Goal: Use online tool/utility: Utilize a website feature to perform a specific function

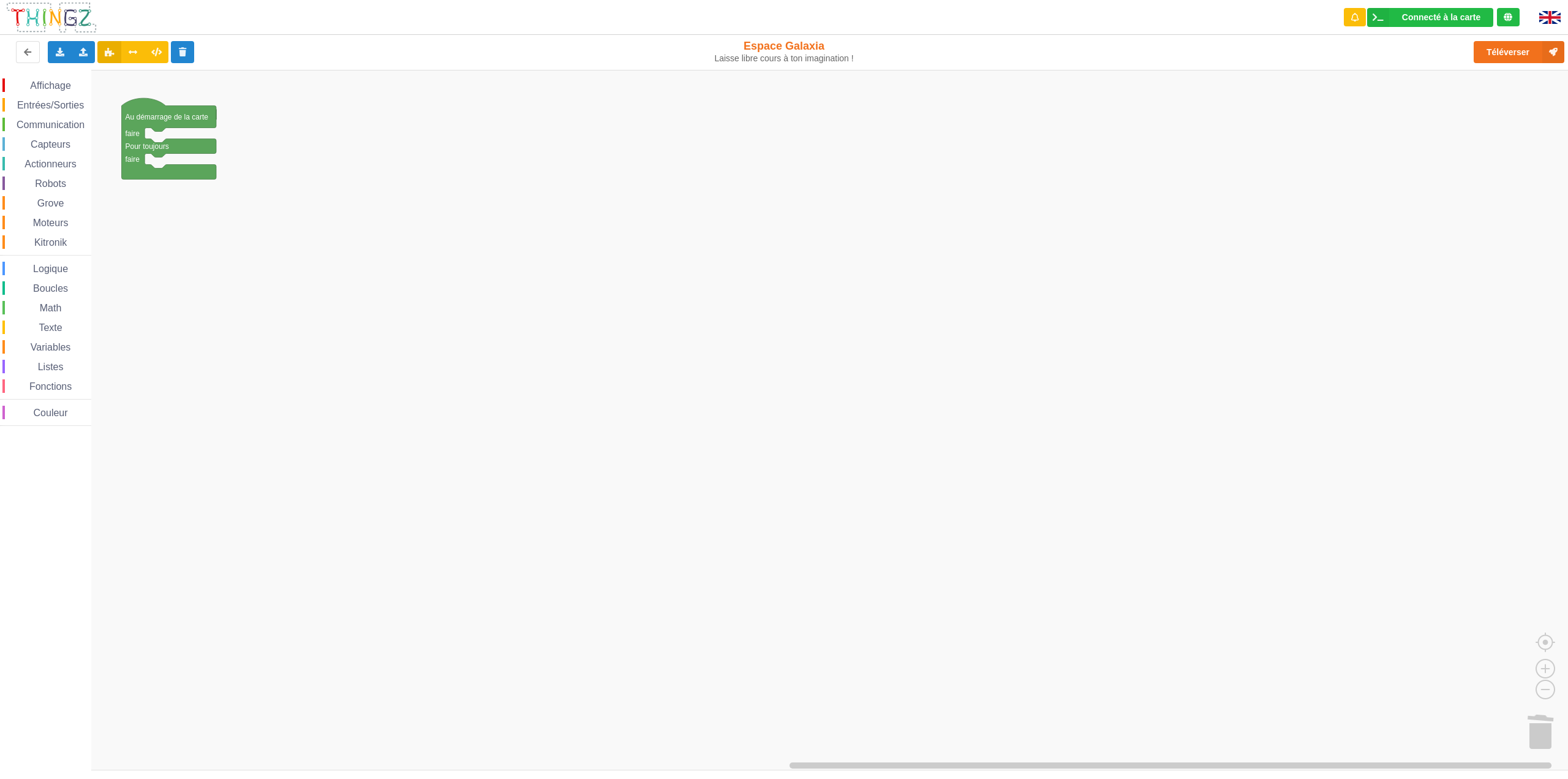
click at [67, 269] on span "Logique" at bounding box center [51, 269] width 39 height 10
click at [152, 160] on div "Affichage Entrées/Sorties Communication Capteurs Actionneurs Robots Grove Moteu…" at bounding box center [788, 420] width 1576 height 700
click at [61, 103] on span "Entrées/Sorties" at bounding box center [50, 105] width 70 height 10
click at [191, 169] on div "Affichage Entrées/Sorties Communication Capteurs Actionneurs Robots Grove Moteu…" at bounding box center [788, 420] width 1576 height 700
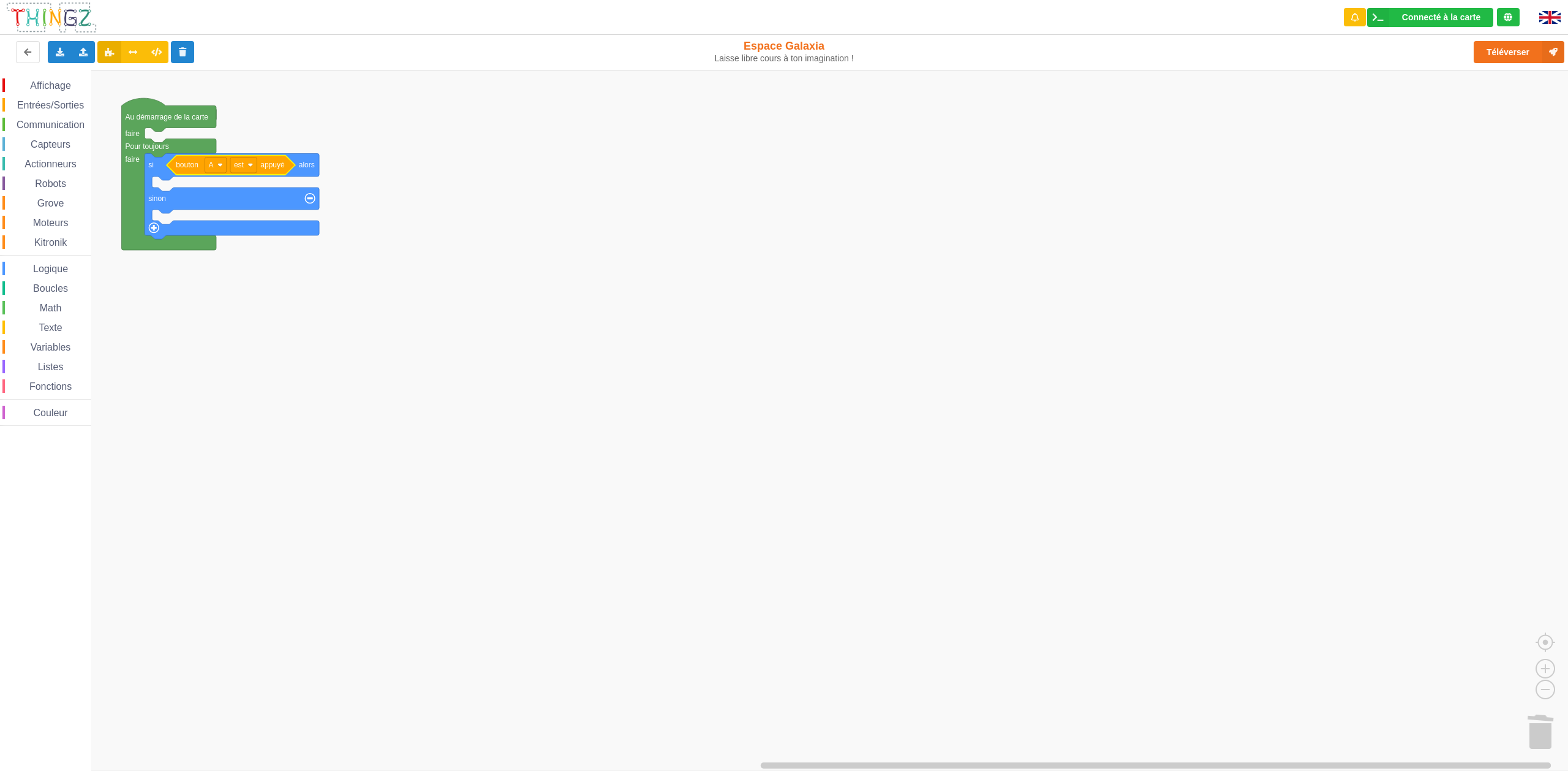
click at [63, 127] on span "Communication" at bounding box center [51, 125] width 72 height 10
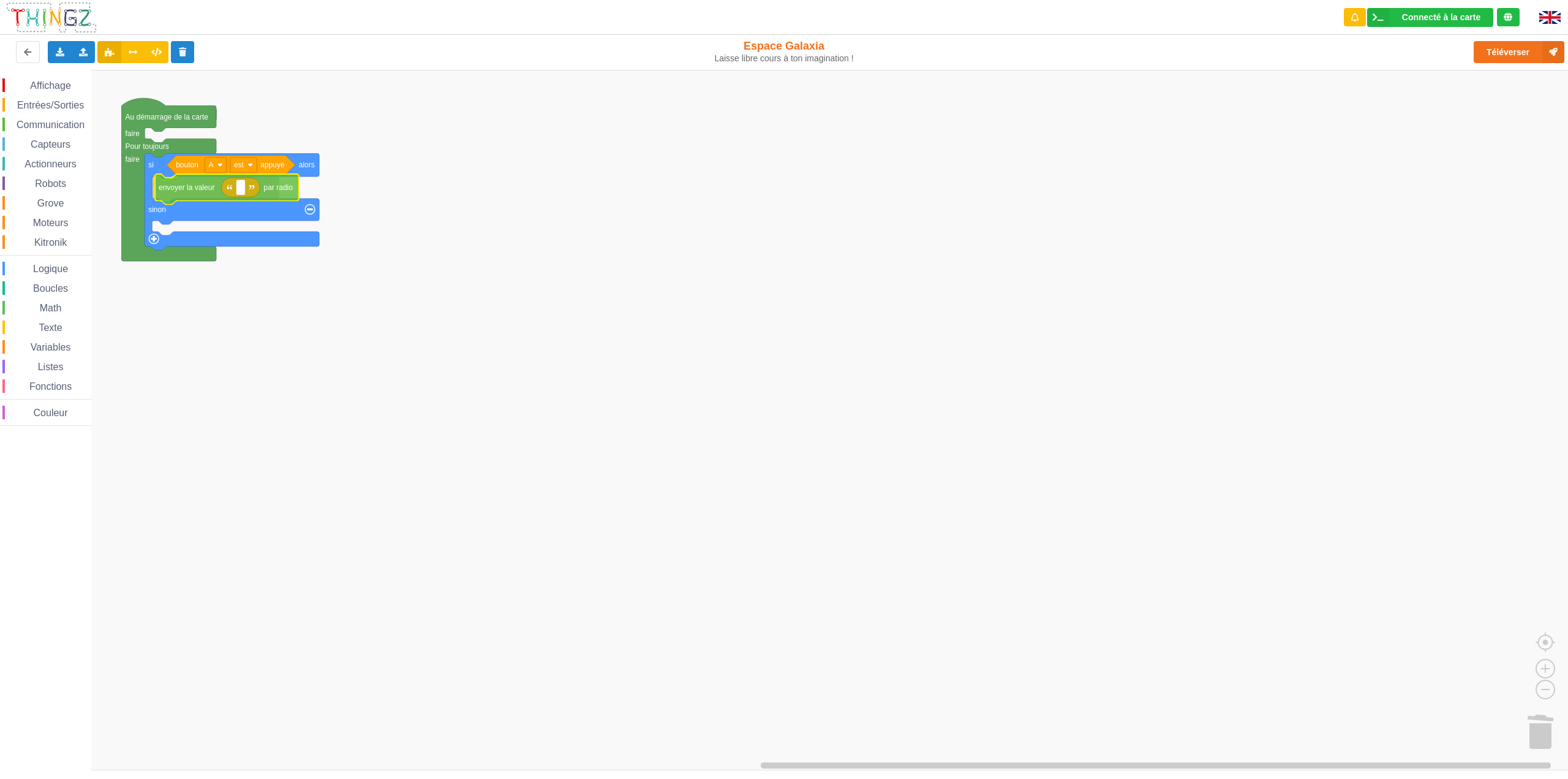
click at [166, 188] on div "Affichage Entrées/Sorties Communication Capteurs Actionneurs Robots Grove Moteu…" at bounding box center [788, 420] width 1576 height 700
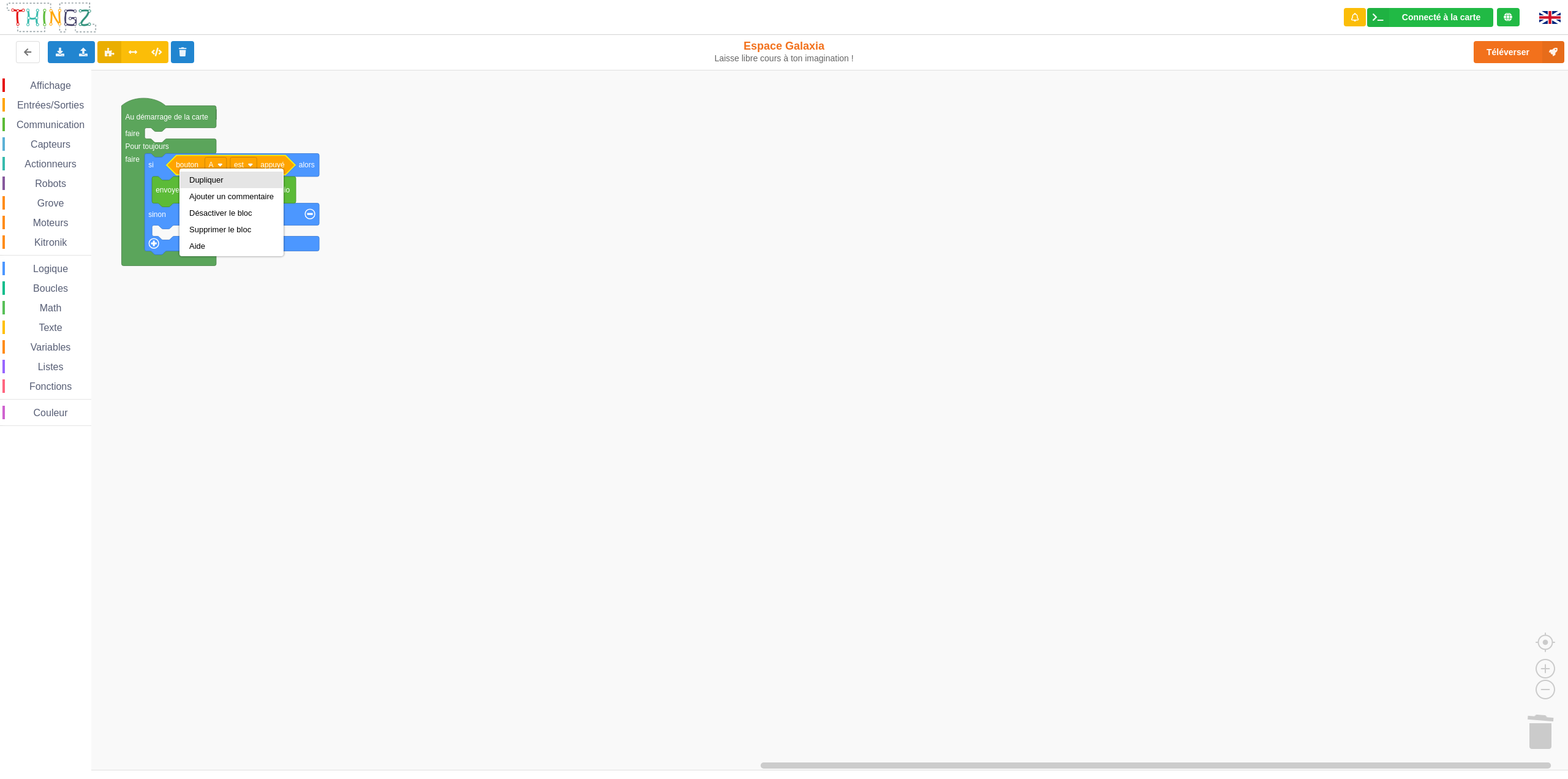
click at [200, 180] on div "Dupliquer" at bounding box center [231, 180] width 85 height 9
click at [193, 183] on div "Dupliquer" at bounding box center [209, 182] width 85 height 9
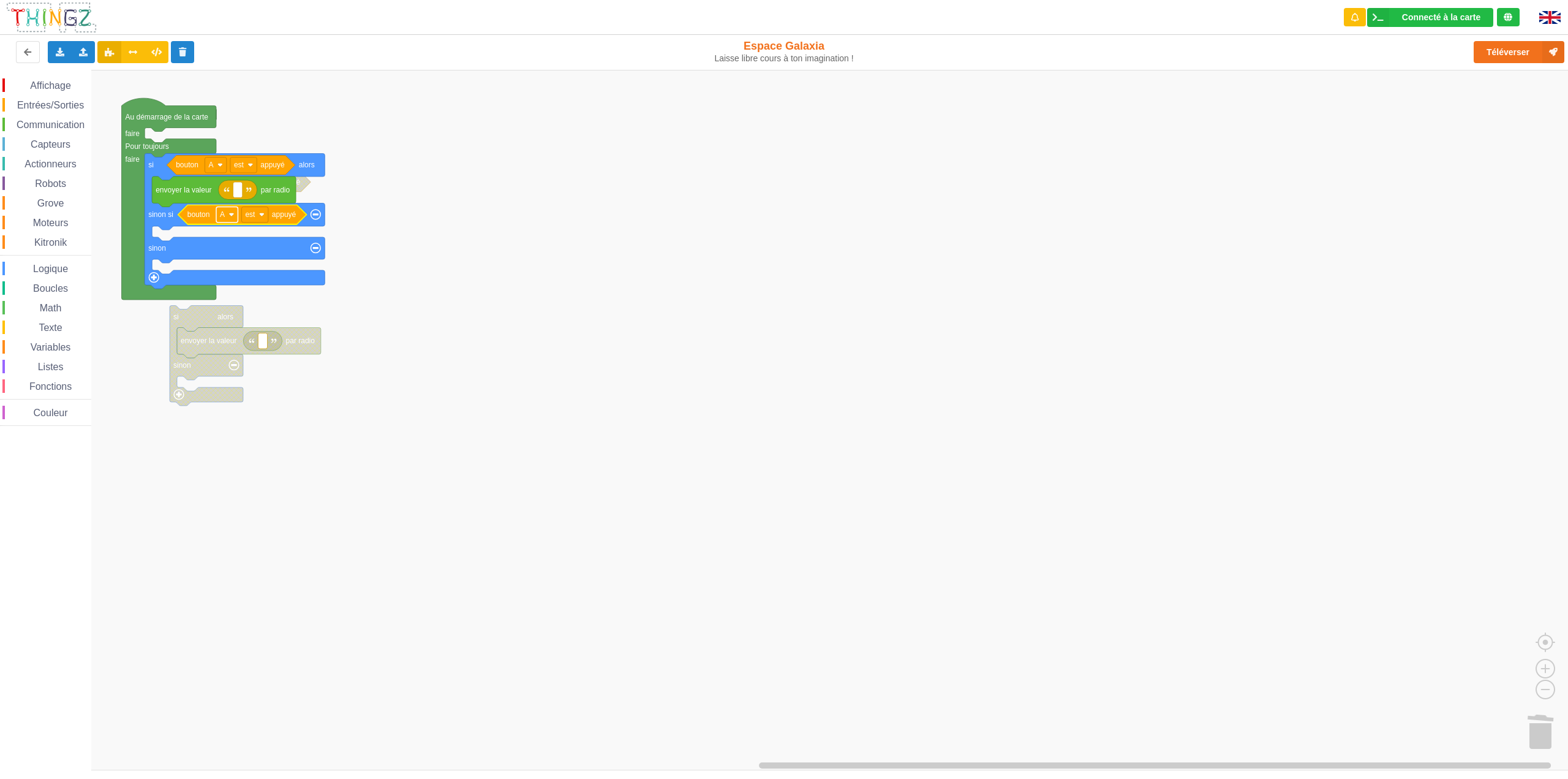
click at [233, 214] on image "Espace de travail de Blocky" at bounding box center [230, 214] width 5 height 5
click at [227, 255] on div "B" at bounding box center [230, 260] width 29 height 9
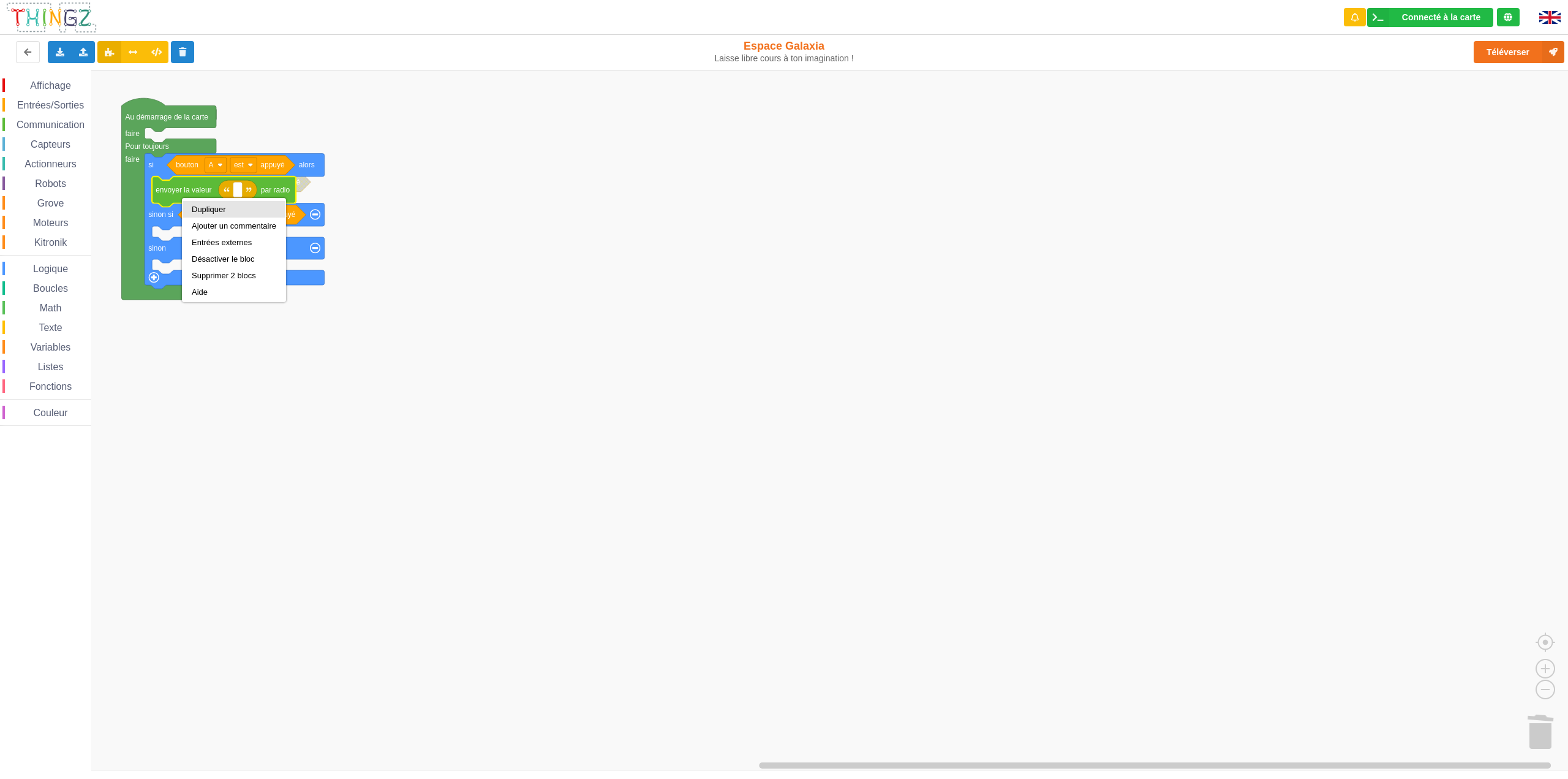
click at [209, 209] on div "Dupliquer" at bounding box center [233, 209] width 85 height 9
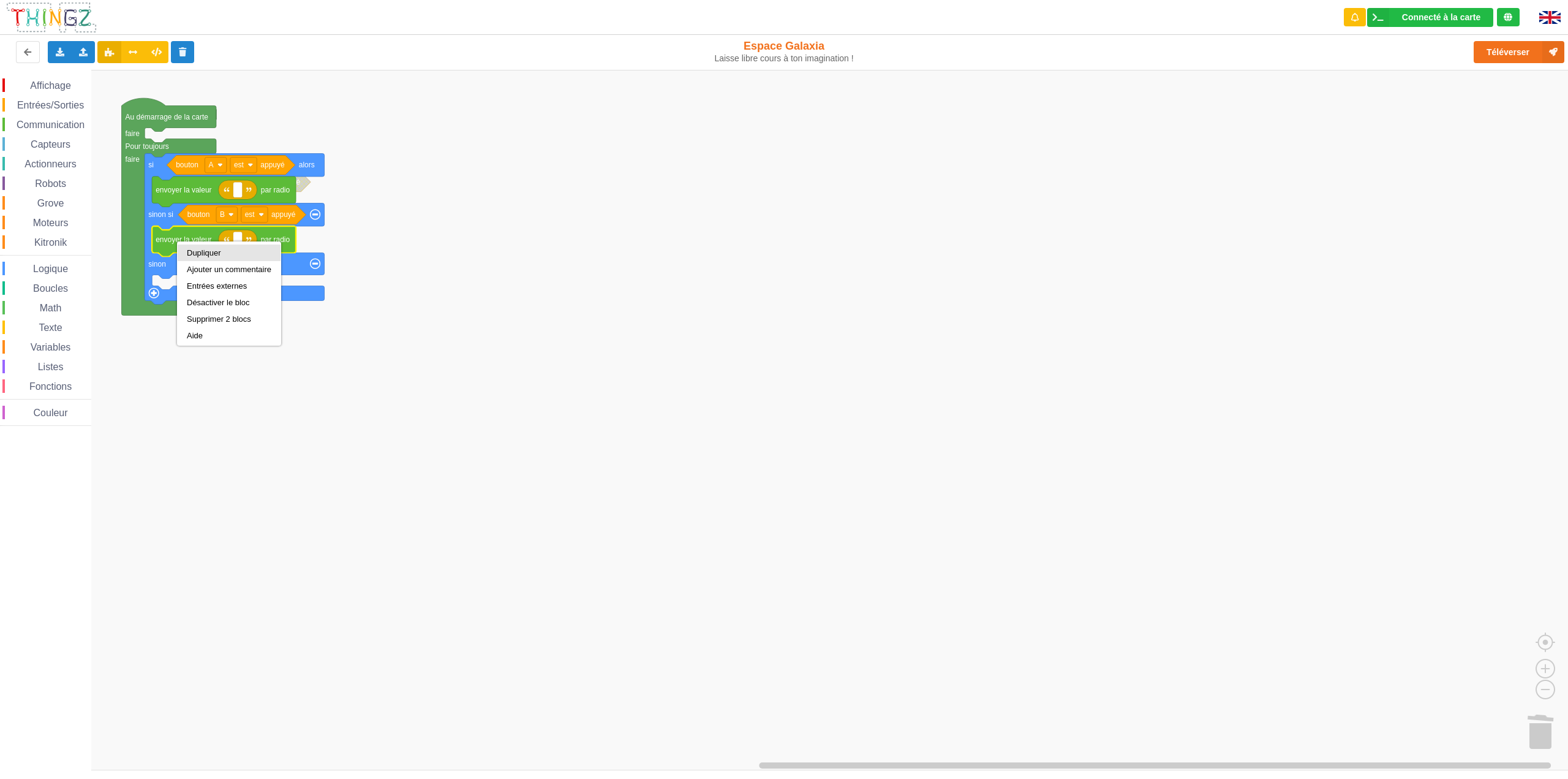
click at [205, 254] on div "Dupliquer" at bounding box center [229, 253] width 85 height 9
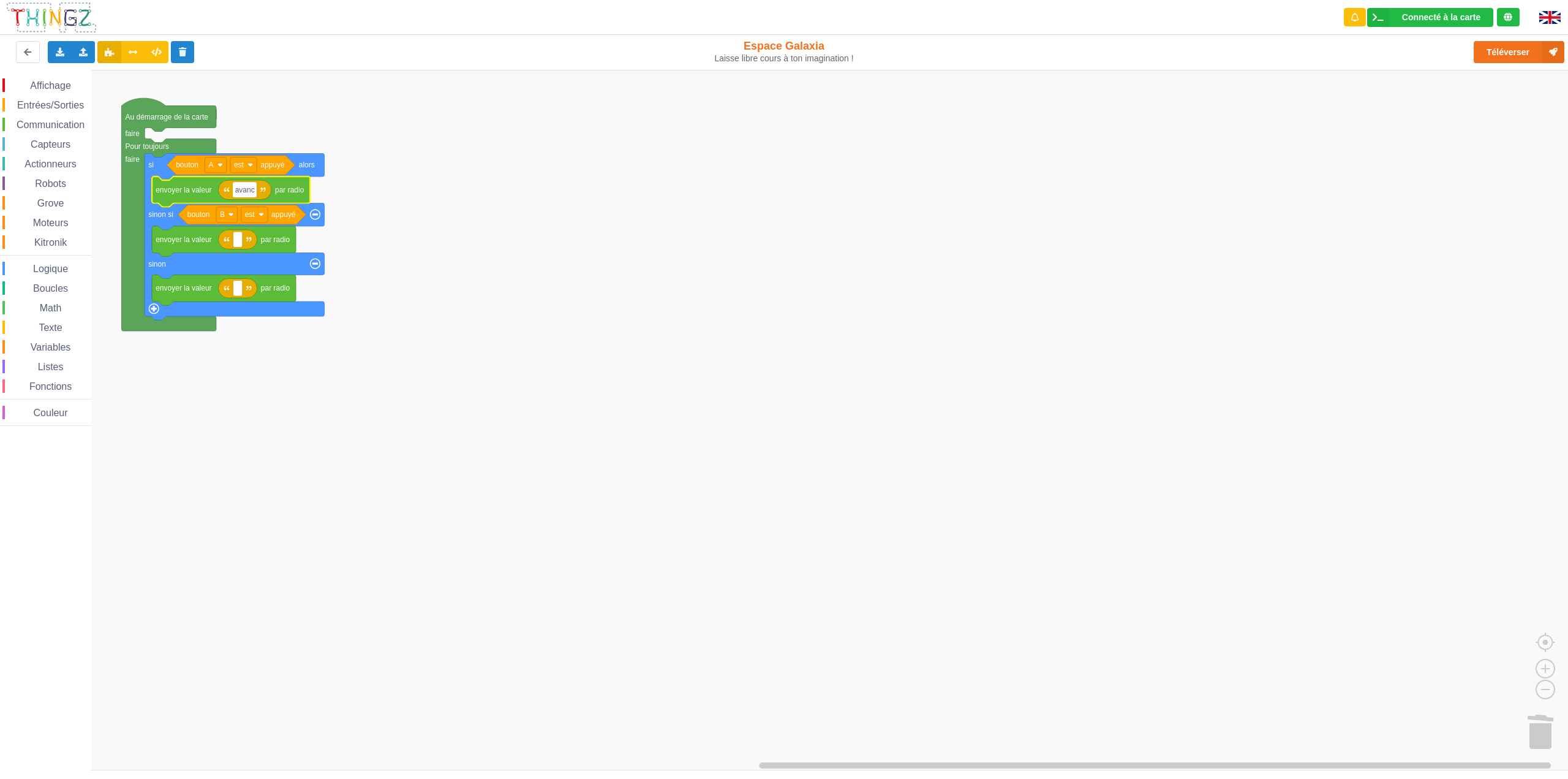
type input "avance"
type input "recule"
type input "stop"
click at [521, 369] on rect "Espace de travail de Blocky" at bounding box center [788, 420] width 1576 height 700
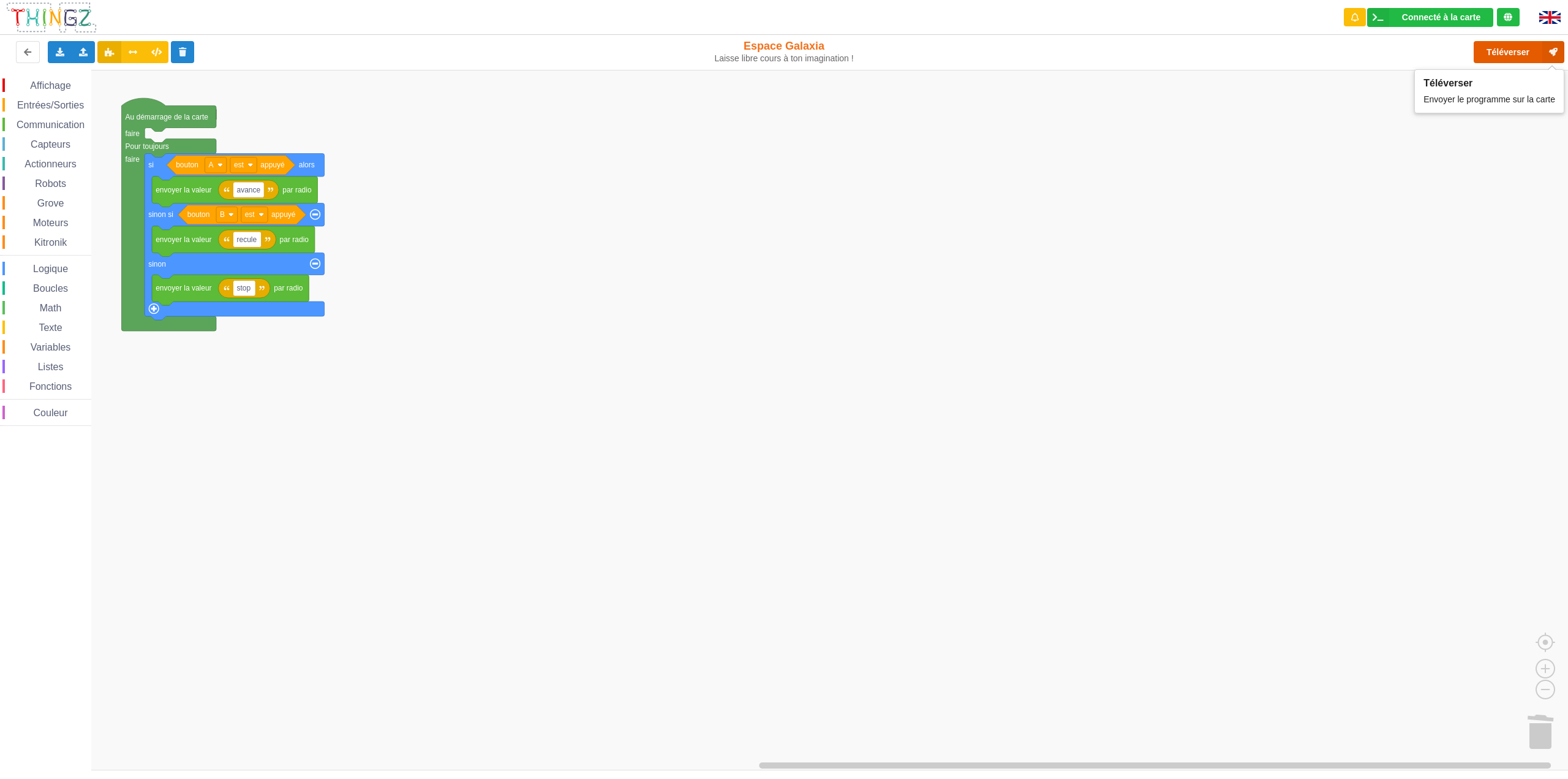
click at [1496, 49] on button "Téléverser" at bounding box center [1519, 52] width 91 height 22
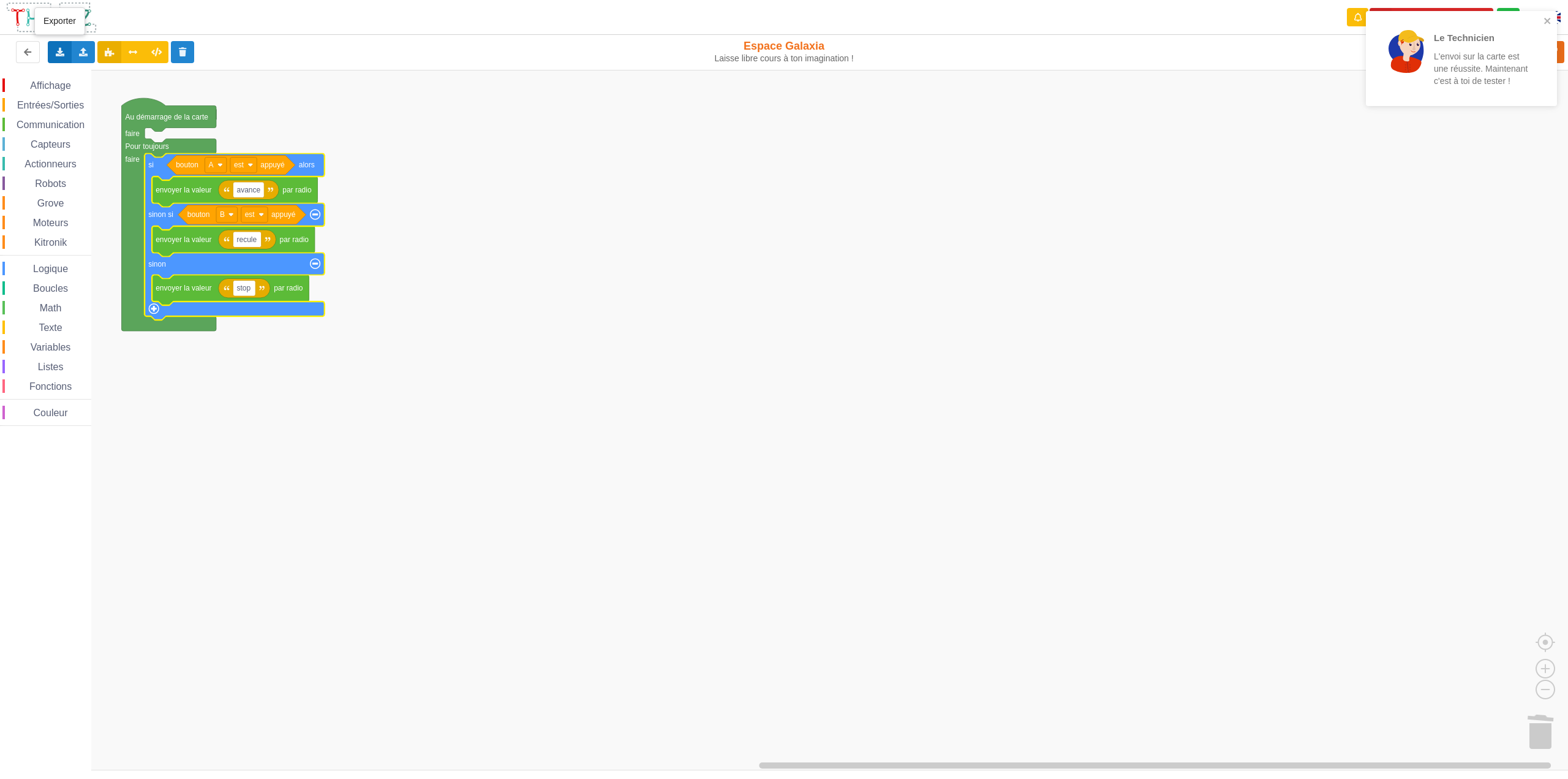
click at [57, 49] on icon at bounding box center [60, 52] width 10 height 7
click at [126, 76] on span "Exporter l'assemblage de blocs" at bounding box center [135, 74] width 119 height 10
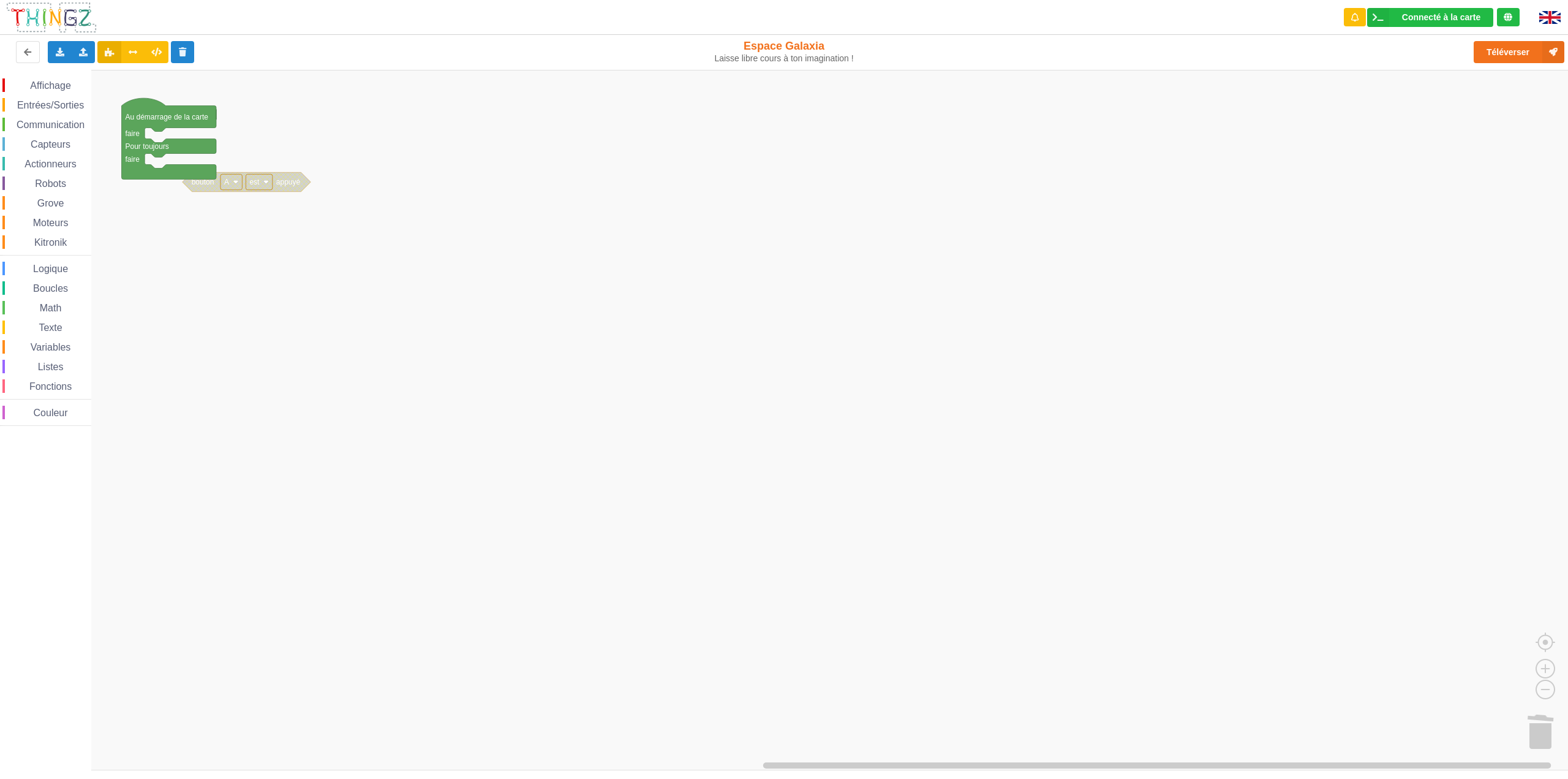
click at [51, 123] on span "Communication" at bounding box center [51, 125] width 72 height 10
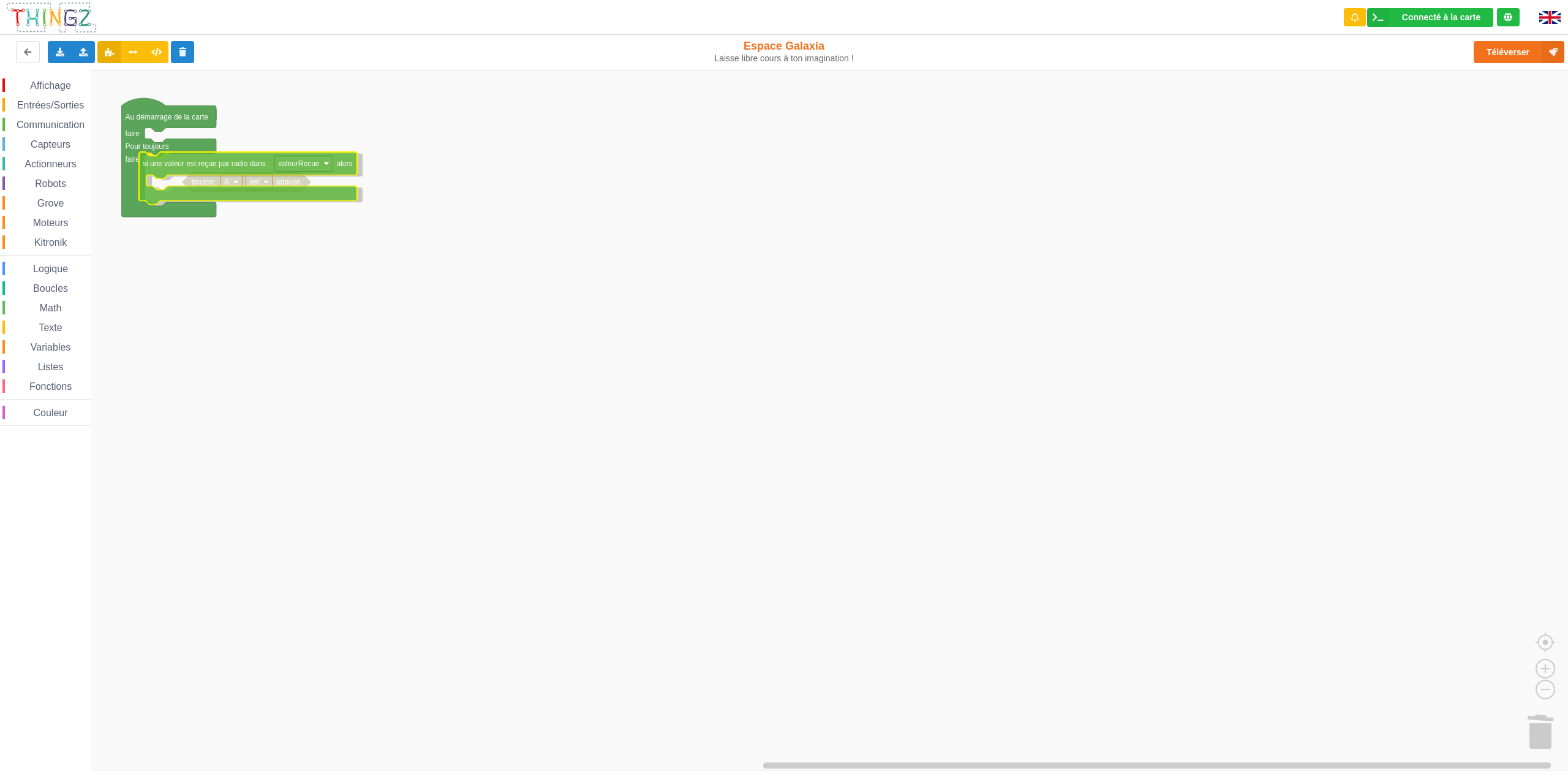
click at [199, 166] on div "Affichage Entrées/Sorties Communication Capteurs Actionneurs Robots Grove Moteu…" at bounding box center [788, 420] width 1576 height 700
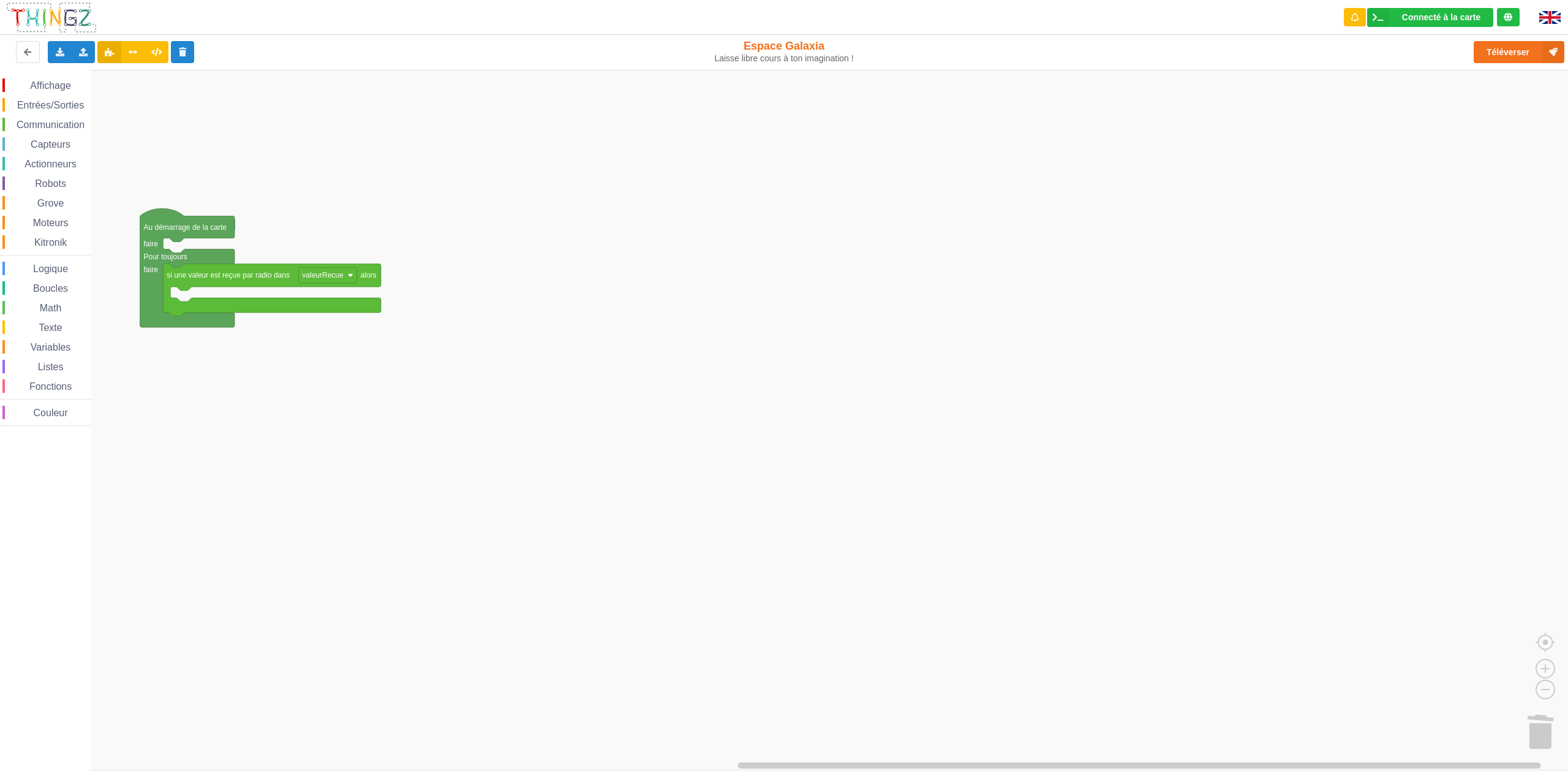
click at [71, 267] on div "Logique" at bounding box center [46, 269] width 89 height 13
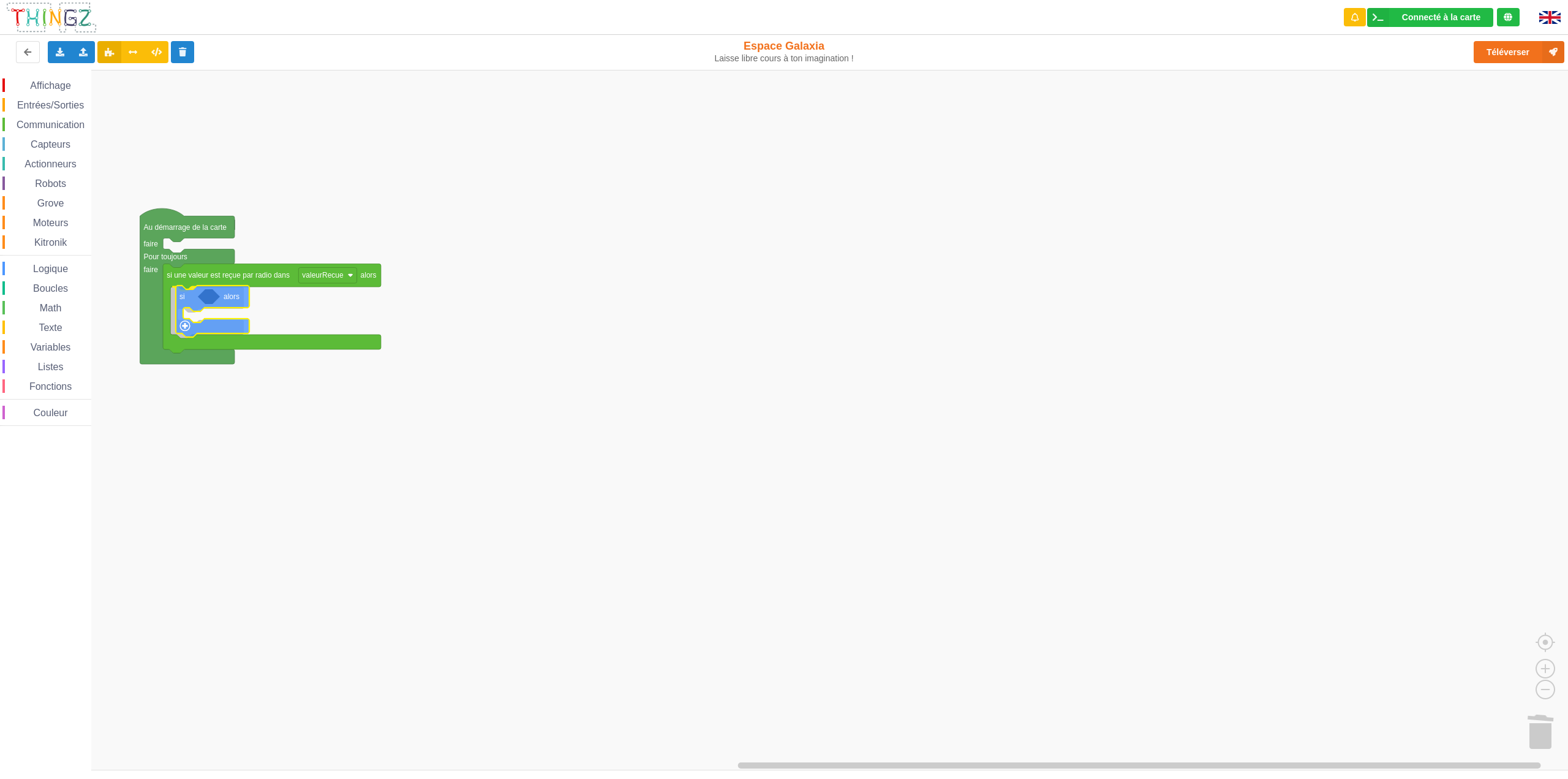
click at [183, 295] on div "Affichage Entrées/Sorties Communication Capteurs Actionneurs Robots Grove Moteu…" at bounding box center [788, 420] width 1576 height 700
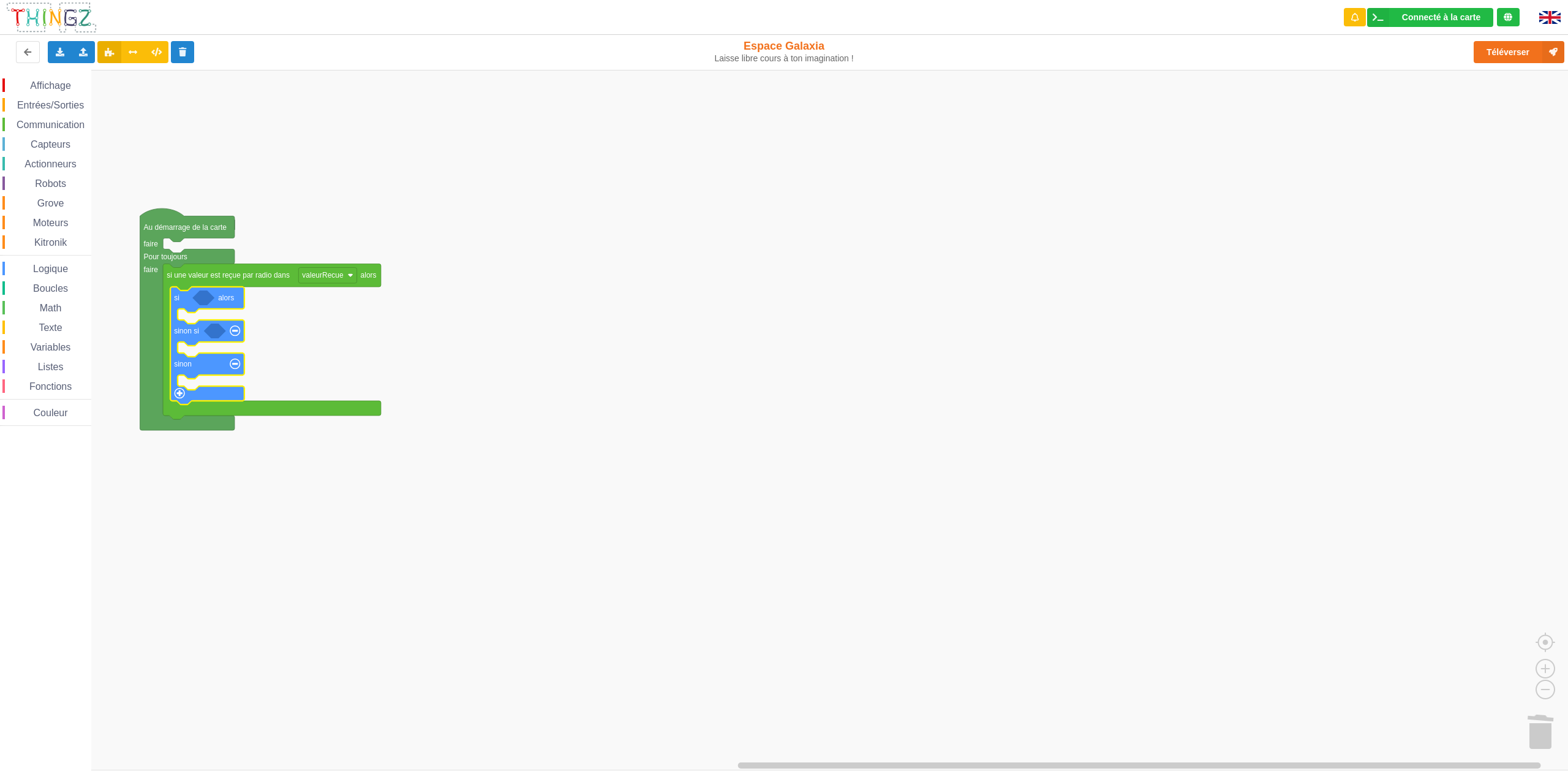
click at [54, 183] on span "Robots" at bounding box center [50, 183] width 35 height 10
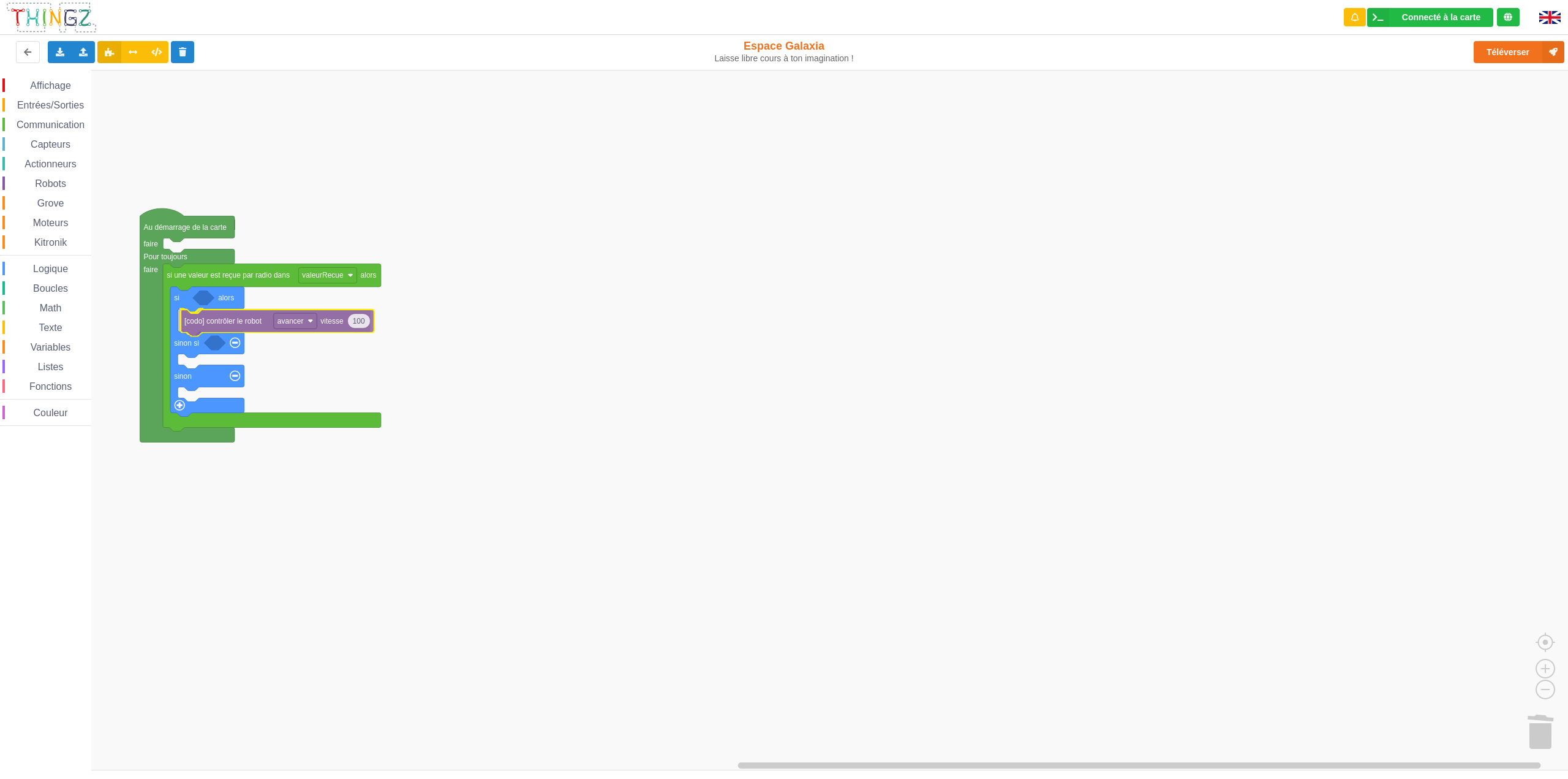
click at [227, 317] on div "Affichage Entrées/Sorties Communication Capteurs Actionneurs Robots Grove Moteu…" at bounding box center [788, 420] width 1576 height 700
click at [58, 184] on span "Robots" at bounding box center [50, 183] width 35 height 10
click at [535, 260] on div "Affichage Entrées/Sorties Communication Capteurs Actionneurs Robots Grove Moteu…" at bounding box center [788, 420] width 1576 height 700
click at [372, 322] on text "255" at bounding box center [370, 320] width 12 height 8
type input "100"
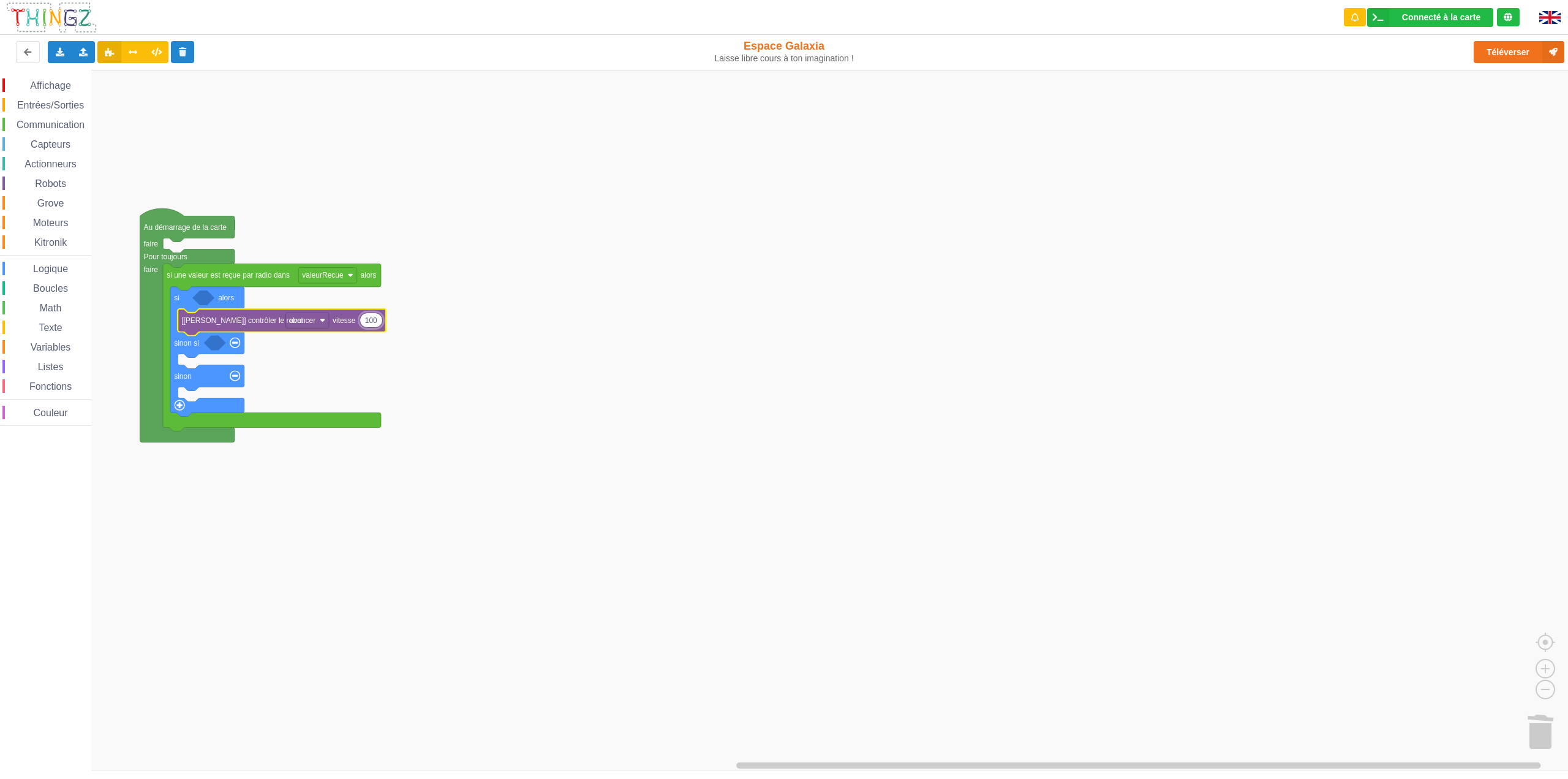
click at [487, 361] on rect "Espace de travail de Blocky" at bounding box center [788, 420] width 1576 height 700
click at [59, 146] on span "Capteurs" at bounding box center [50, 144] width 43 height 10
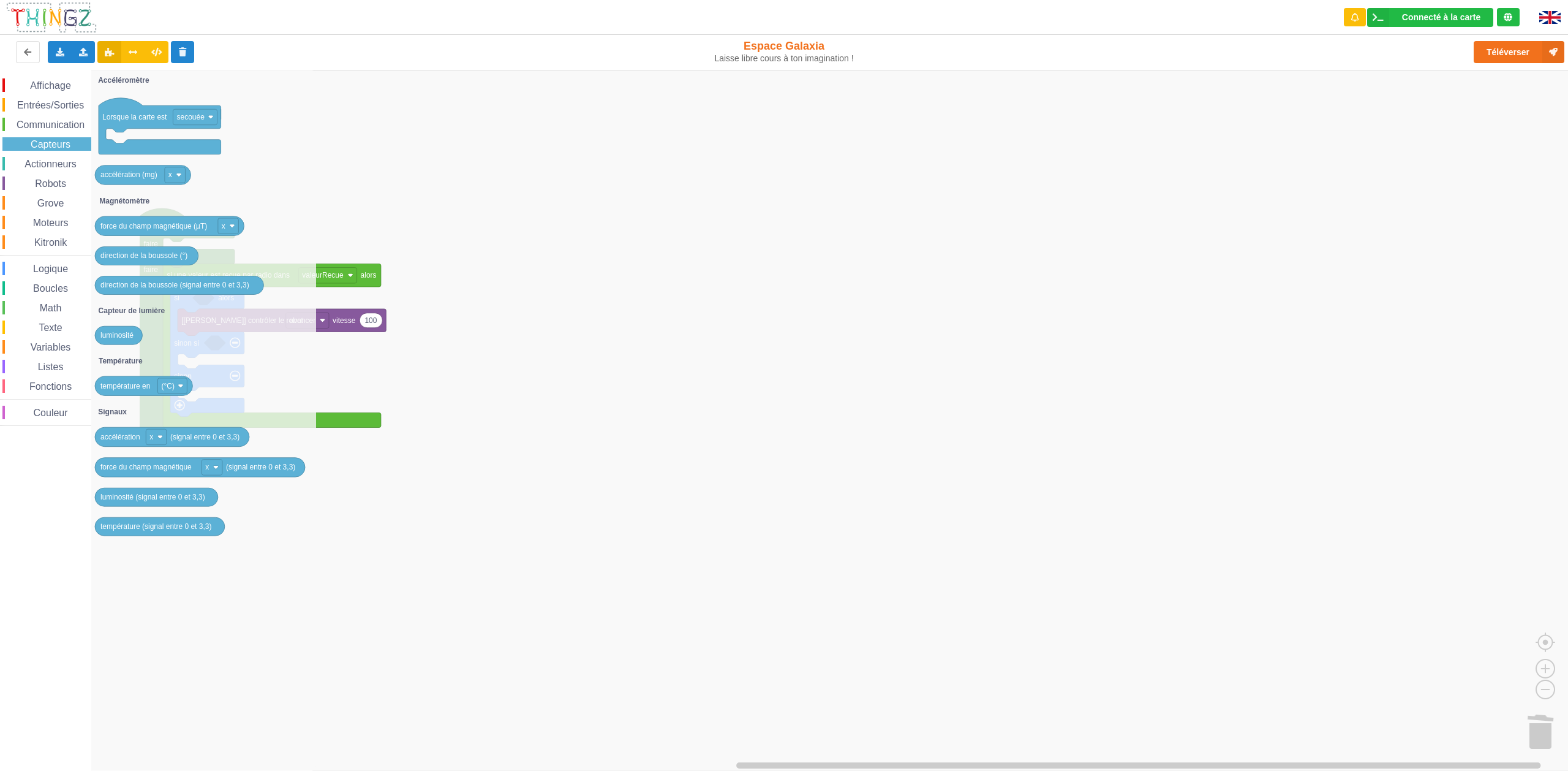
click at [59, 126] on span "Communication" at bounding box center [51, 125] width 72 height 10
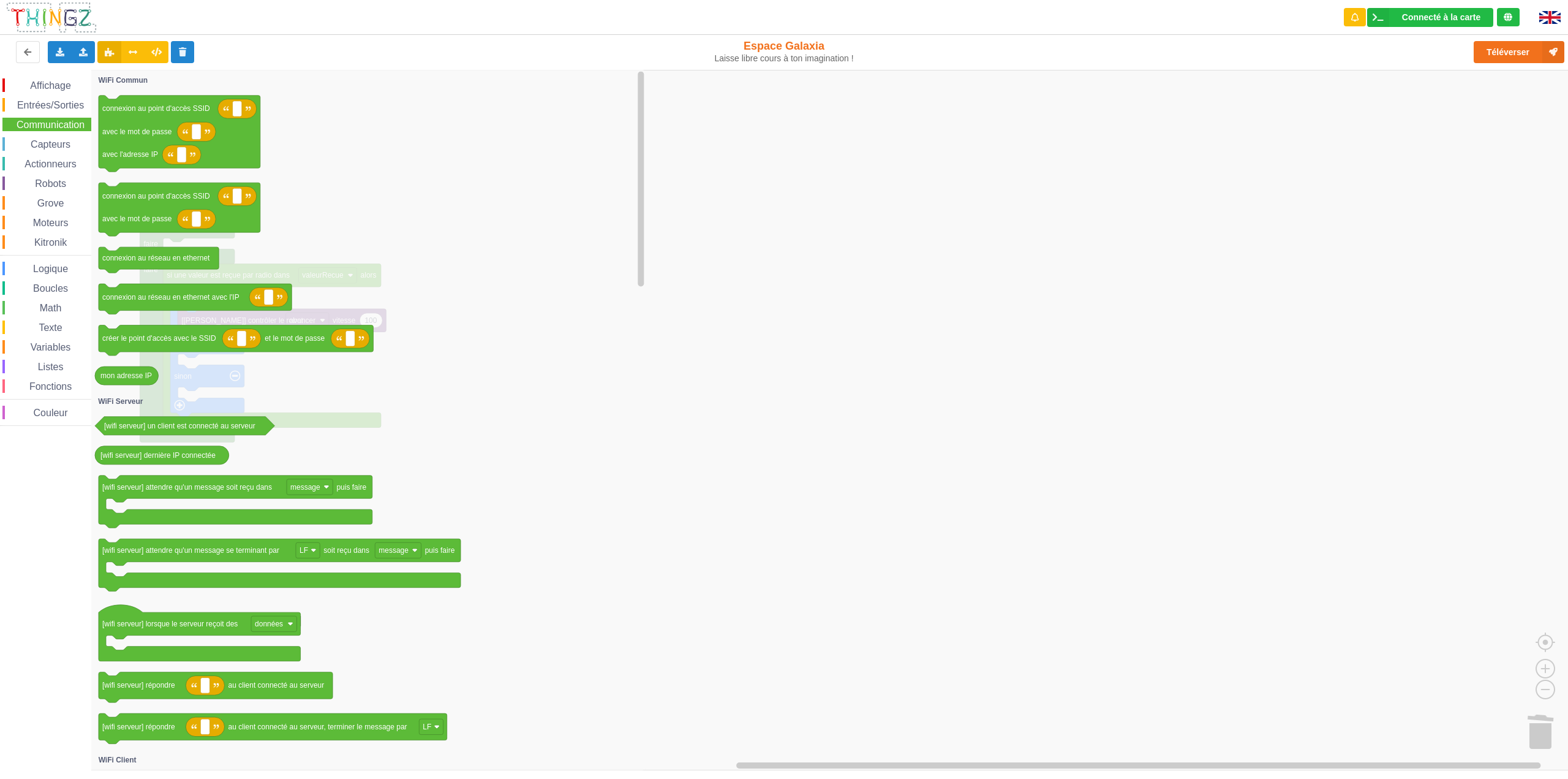
click at [59, 103] on span "Entrées/Sorties" at bounding box center [50, 105] width 70 height 10
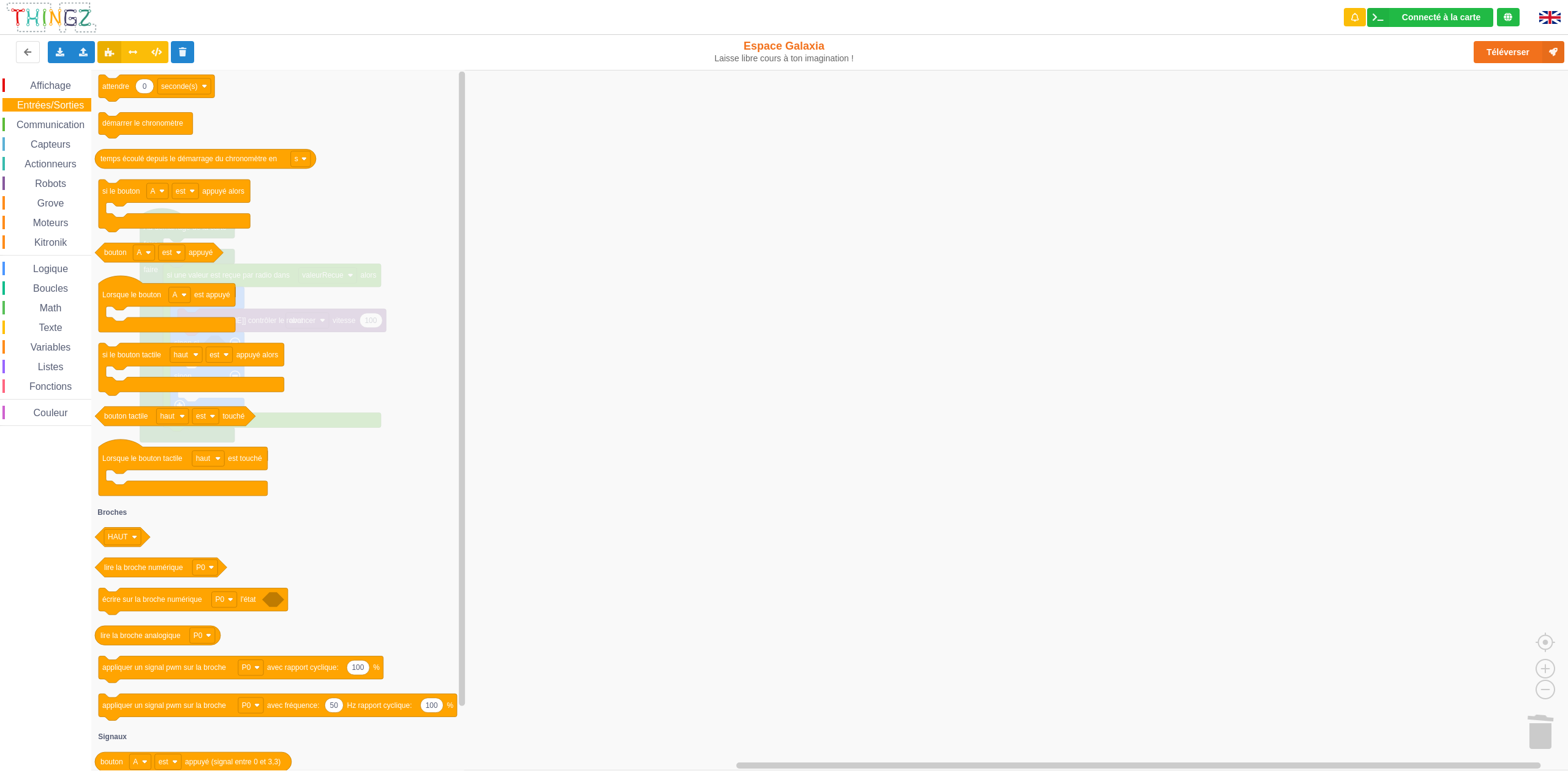
click at [52, 125] on span "Communication" at bounding box center [51, 125] width 72 height 10
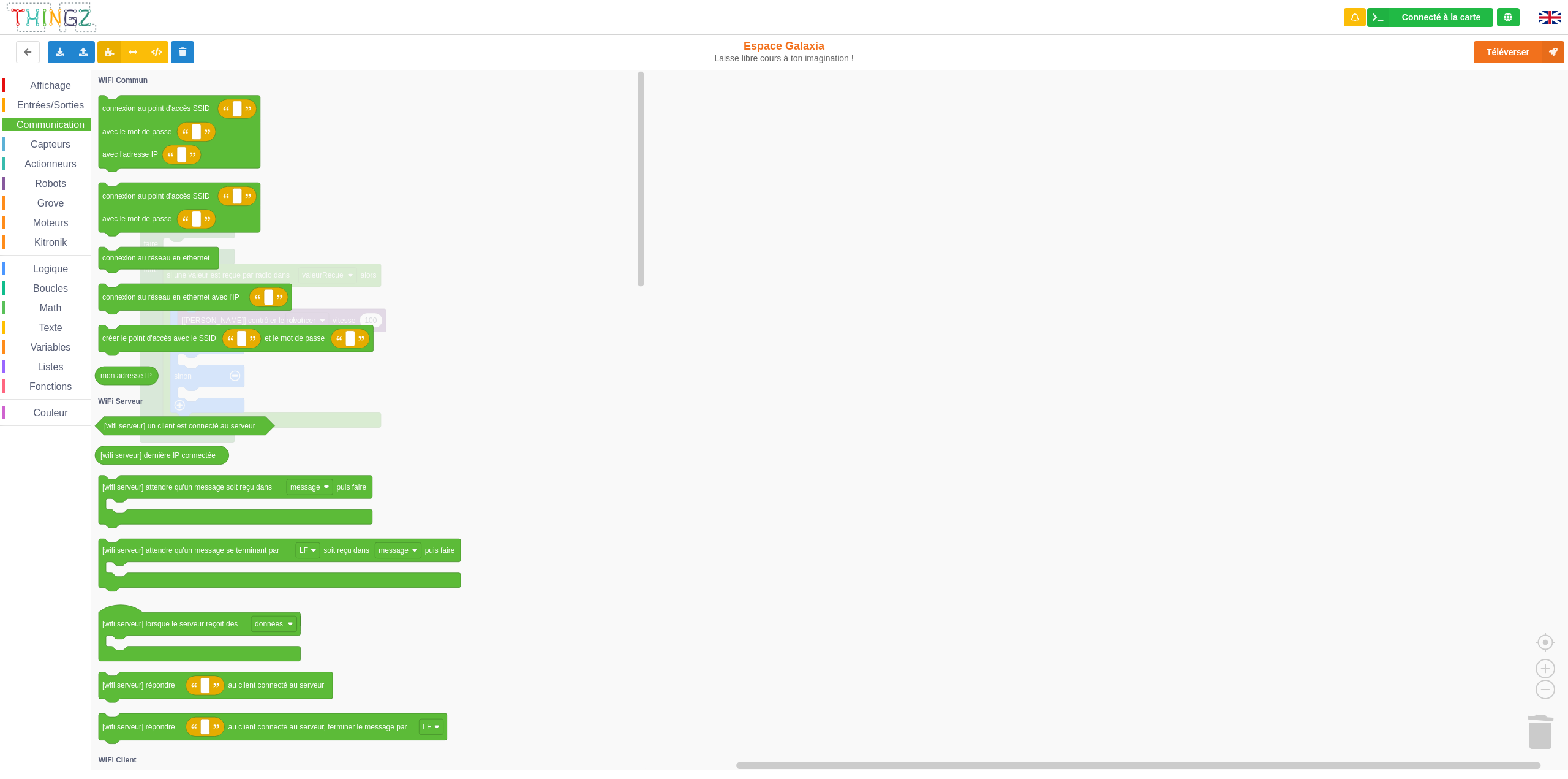
click at [45, 260] on div "Affichage Entrées/Sorties Communication Capteurs Actionneurs Robots Grove Moteu…" at bounding box center [46, 252] width 91 height 347
click at [45, 263] on div "Logique" at bounding box center [46, 269] width 89 height 13
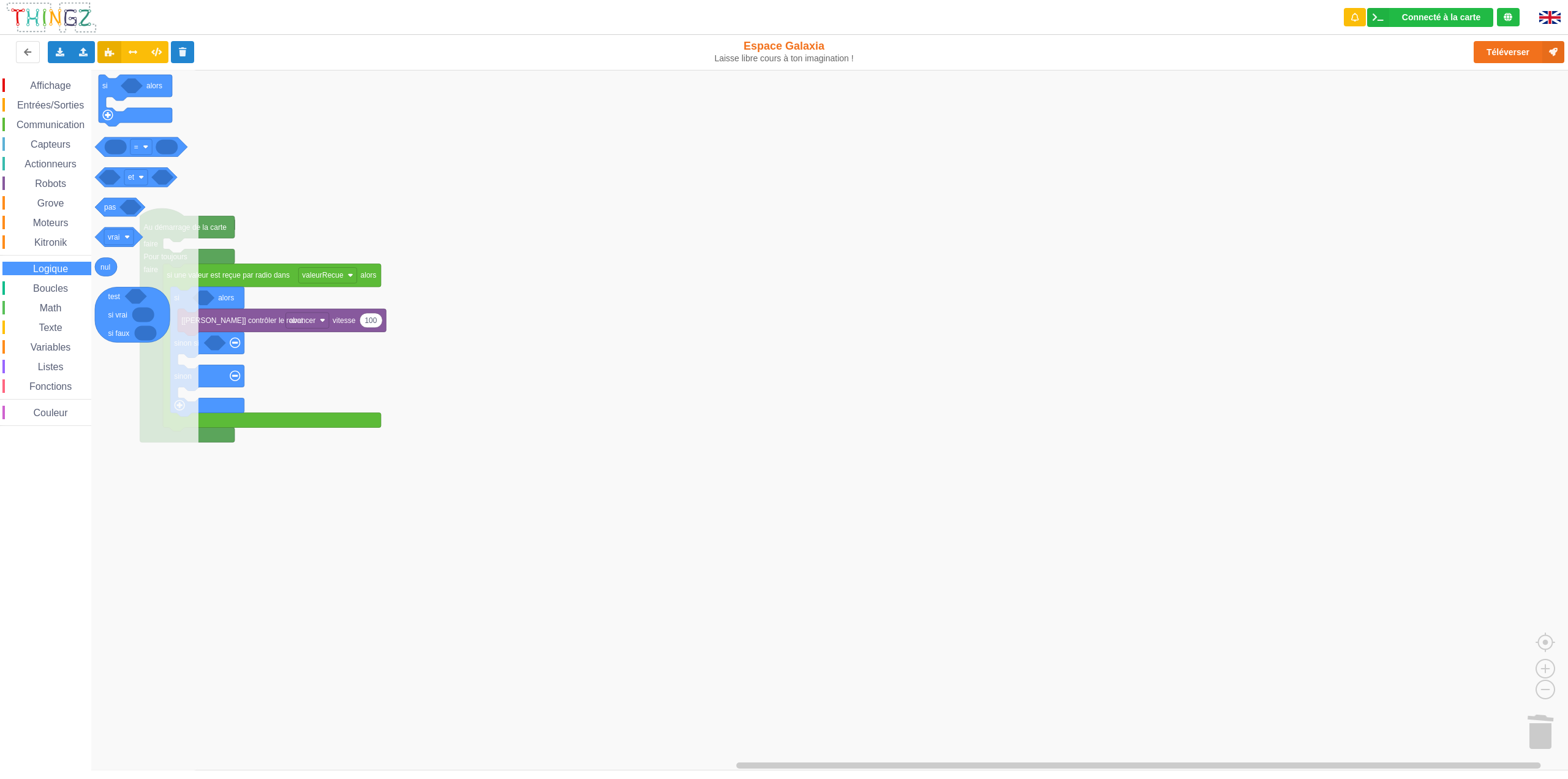
click at [57, 123] on span "Communication" at bounding box center [51, 125] width 72 height 10
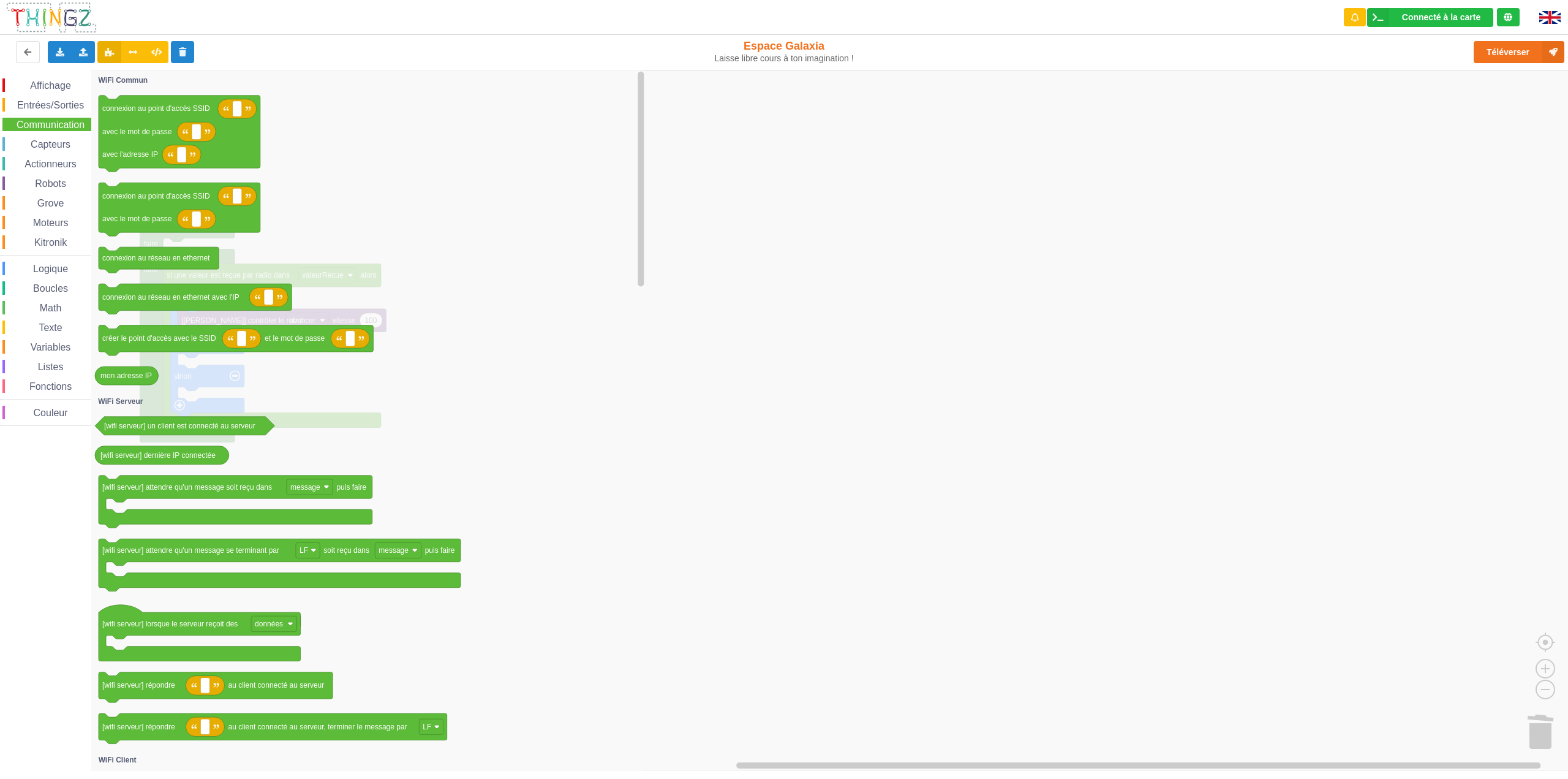
click at [66, 349] on span "Variables" at bounding box center [50, 347] width 44 height 10
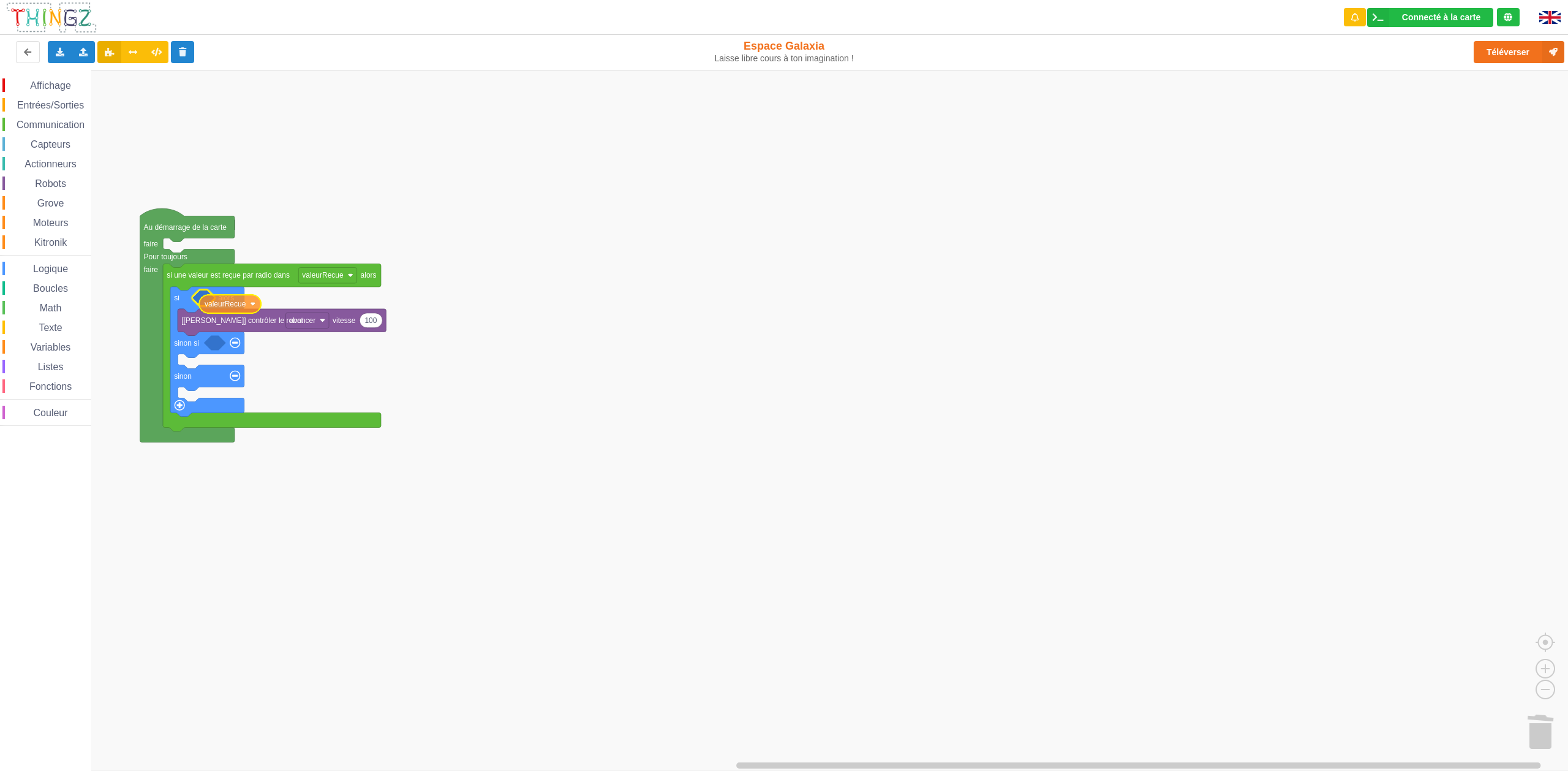
click at [227, 307] on div "Affichage Entrées/Sorties Communication Capteurs Actionneurs Robots Grove Moteu…" at bounding box center [788, 420] width 1576 height 700
click at [45, 270] on span "Logique" at bounding box center [51, 269] width 39 height 10
click at [216, 306] on div "Affichage Entrées/Sorties Communication Capteurs Actionneurs Robots Grove Moteu…" at bounding box center [788, 420] width 1576 height 700
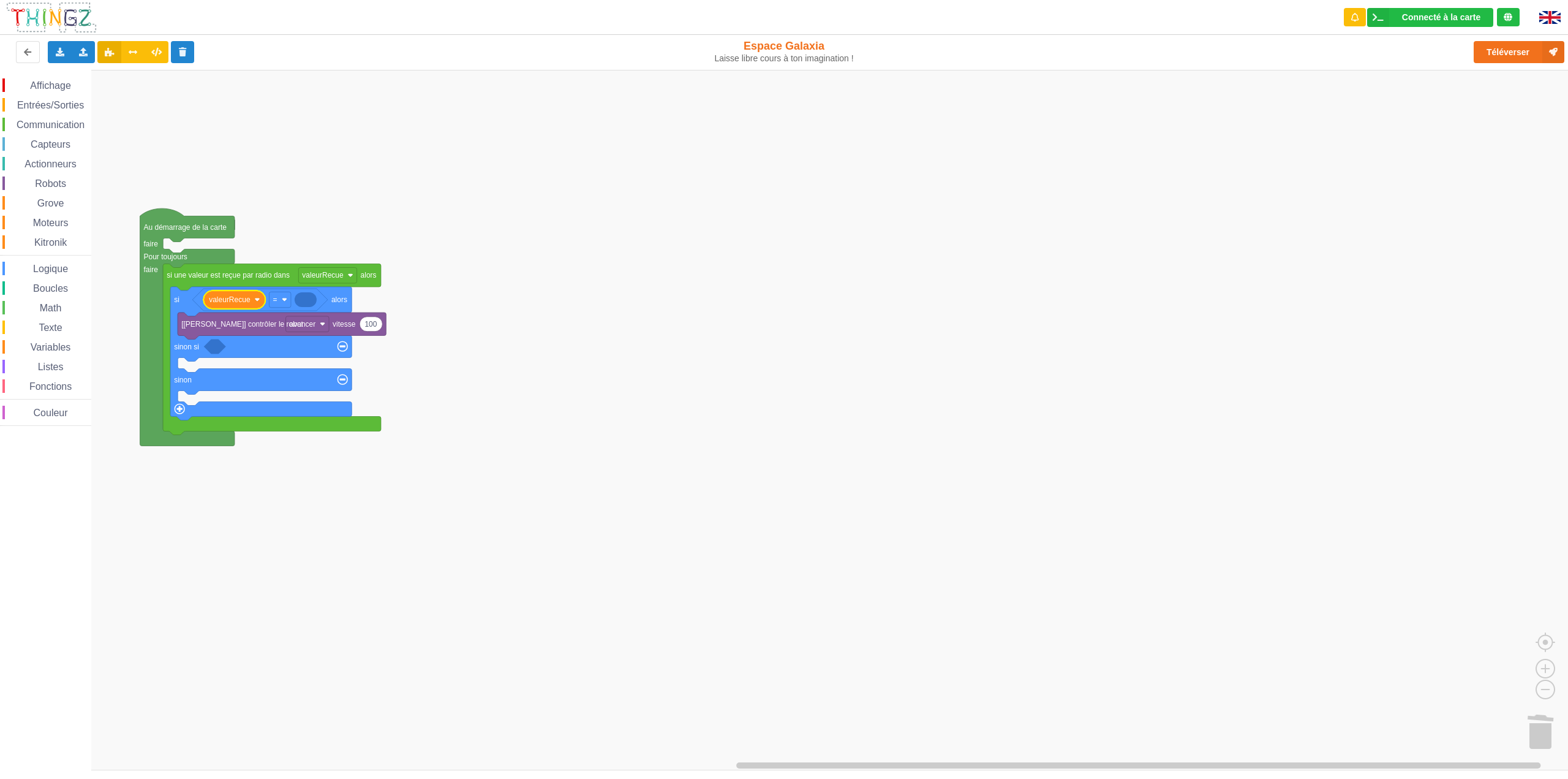
click at [51, 83] on span "Affichage" at bounding box center [50, 85] width 44 height 10
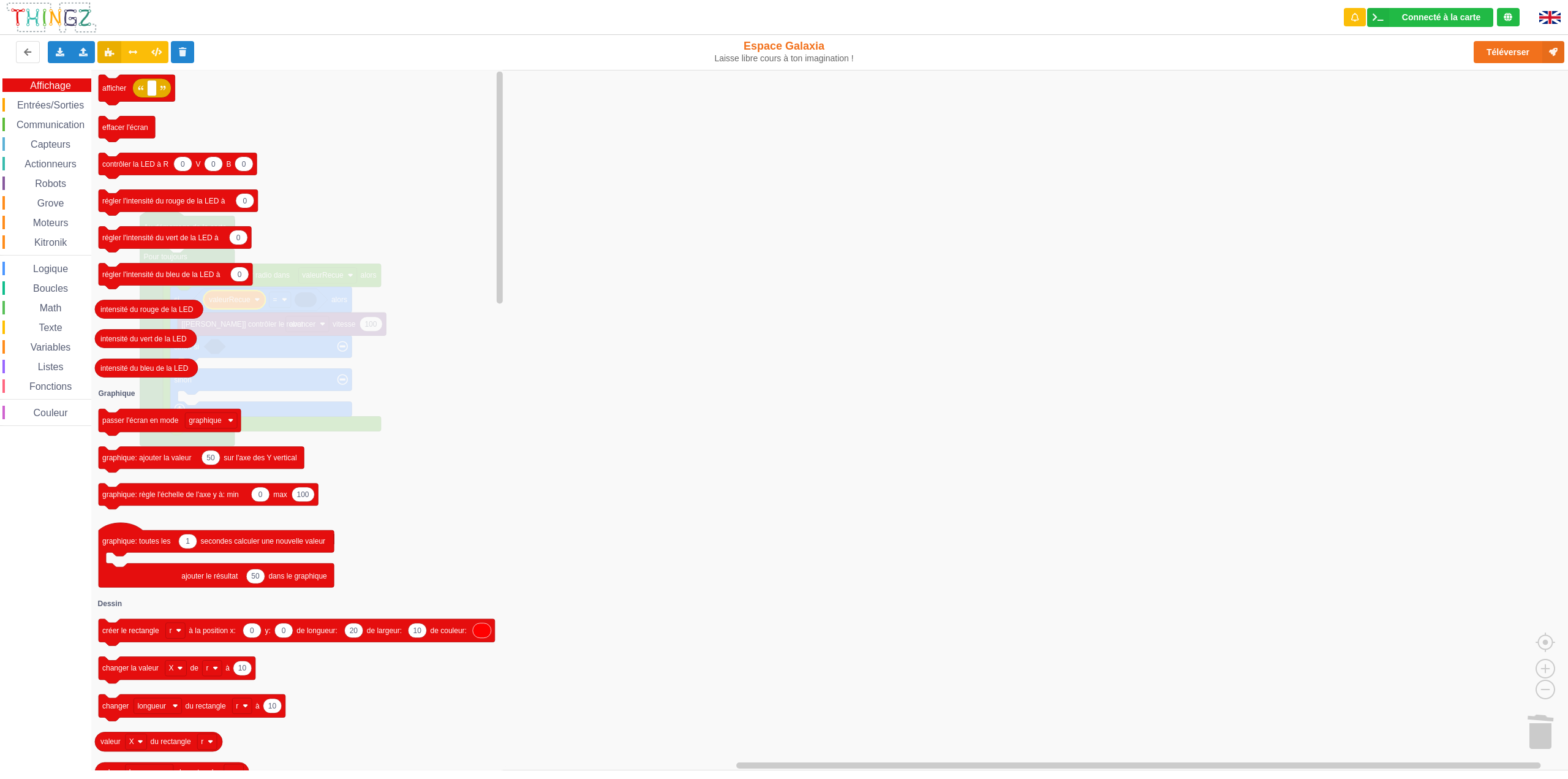
click at [61, 332] on span "Texte" at bounding box center [50, 328] width 27 height 10
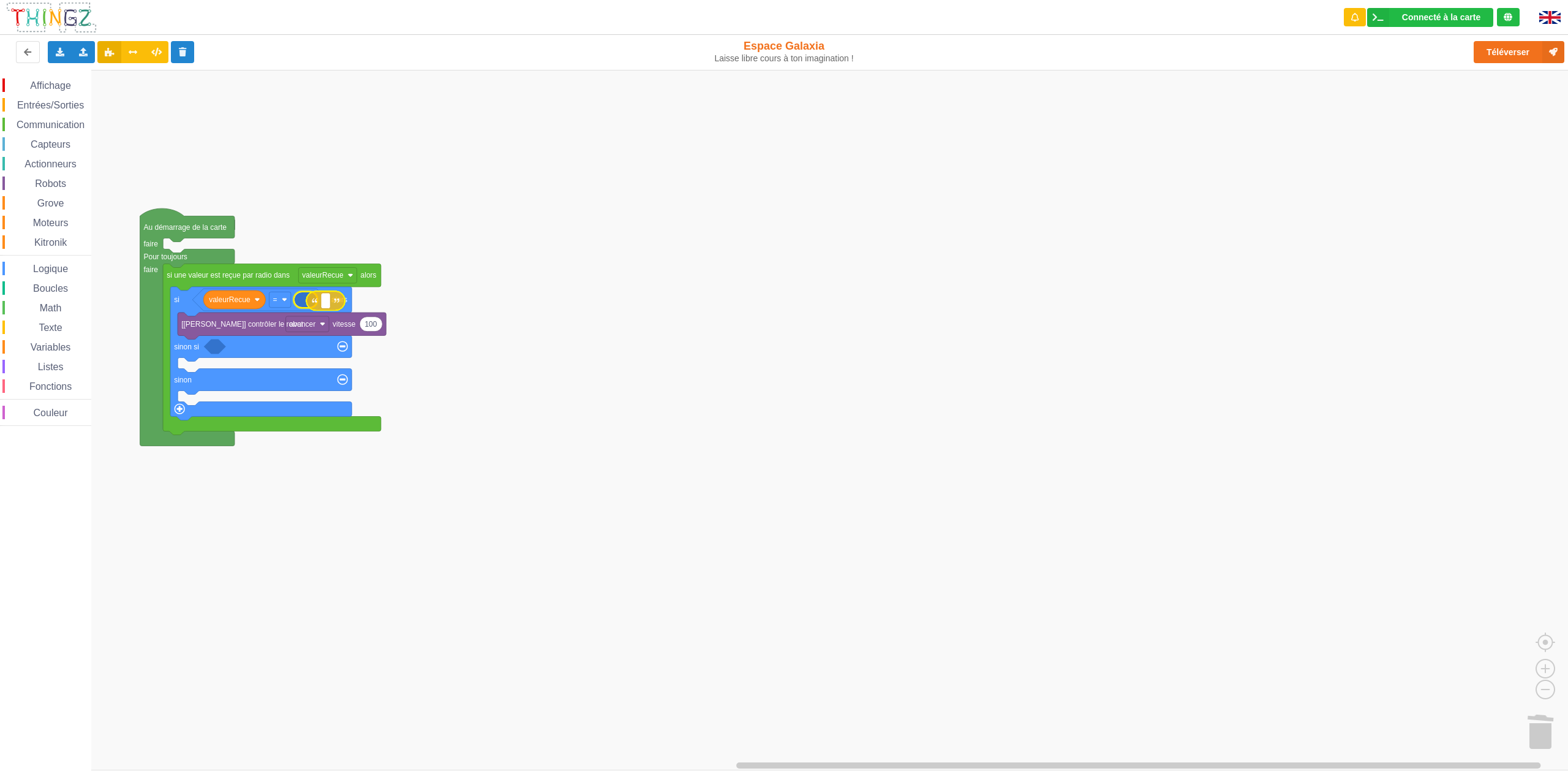
click at [316, 304] on div "Affichage Entrées/Sorties Communication Capteurs Actionneurs Robots Grove Moteu…" at bounding box center [788, 420] width 1576 height 700
click at [312, 301] on rect "Espace de travail de Blocky" at bounding box center [314, 300] width 9 height 16
type input "avance"
click at [471, 345] on rect "Espace de travail de Blocky" at bounding box center [788, 420] width 1576 height 700
click at [202, 305] on icon "Espace de travail de Blocky" at bounding box center [279, 300] width 174 height 23
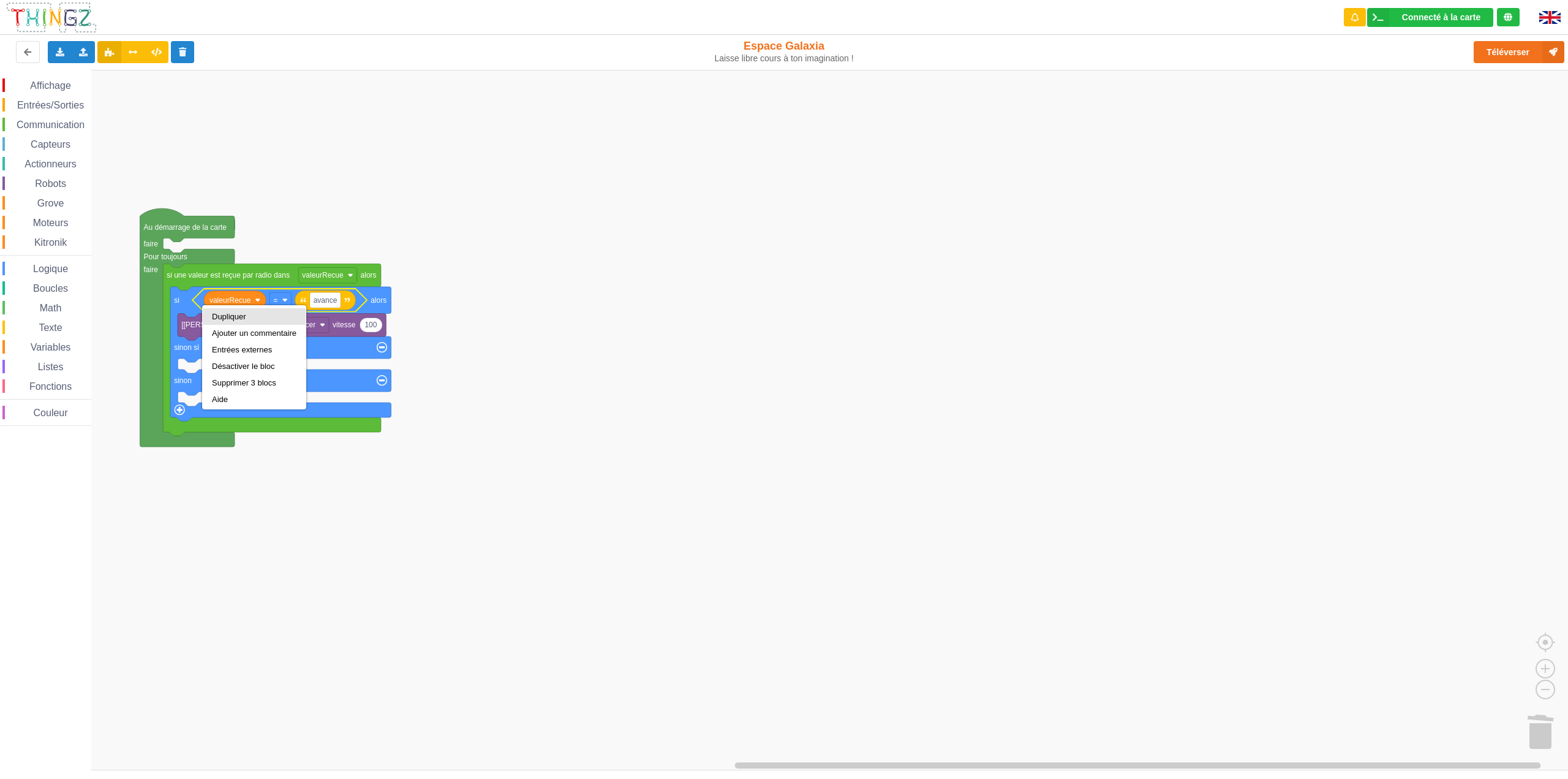
click at [218, 317] on div "Dupliquer" at bounding box center [254, 317] width 85 height 9
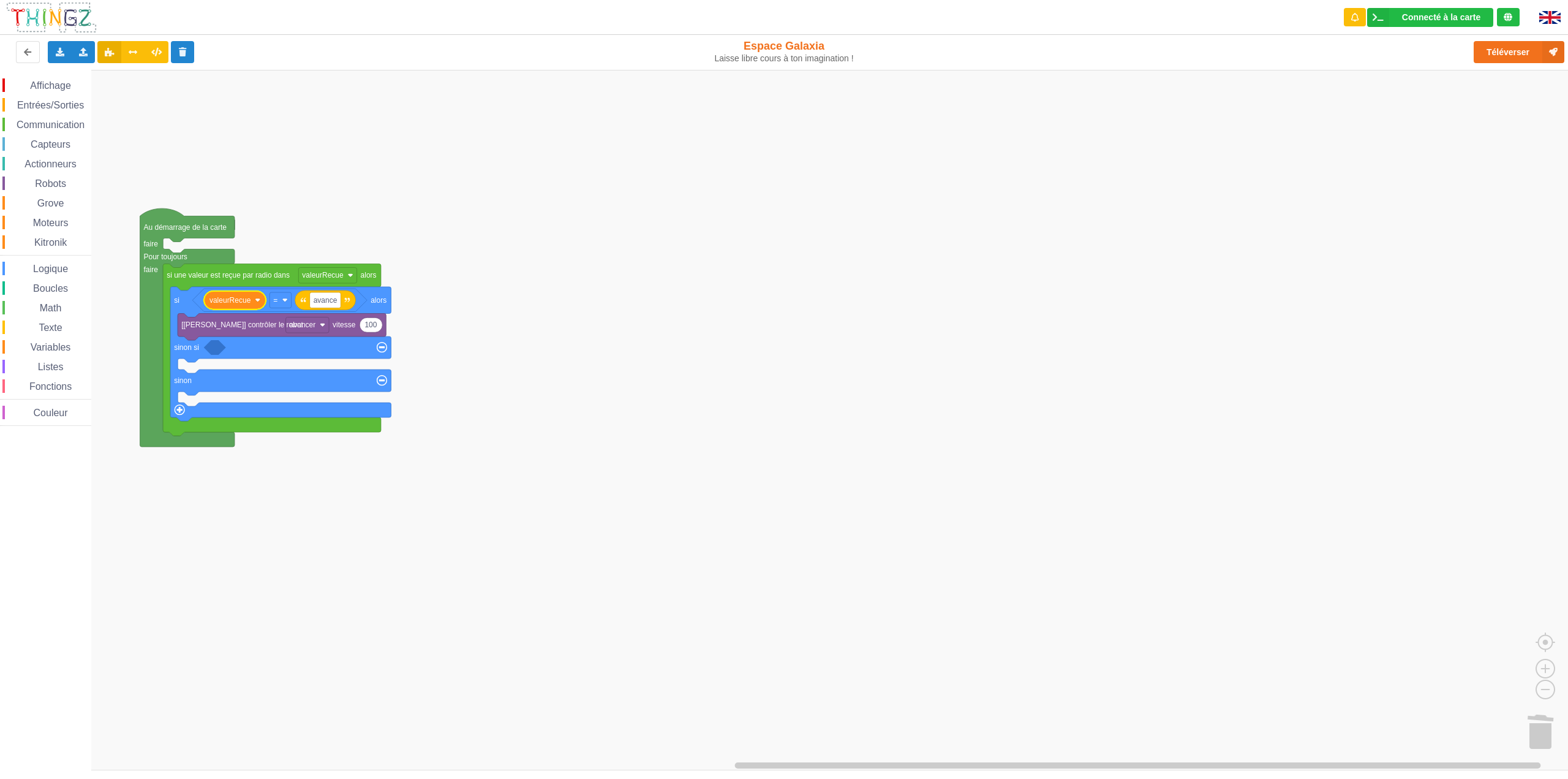
click at [202, 301] on icon "Espace de travail de Blocky" at bounding box center [279, 300] width 174 height 23
click at [214, 309] on div "Dupliquer" at bounding box center [254, 312] width 85 height 9
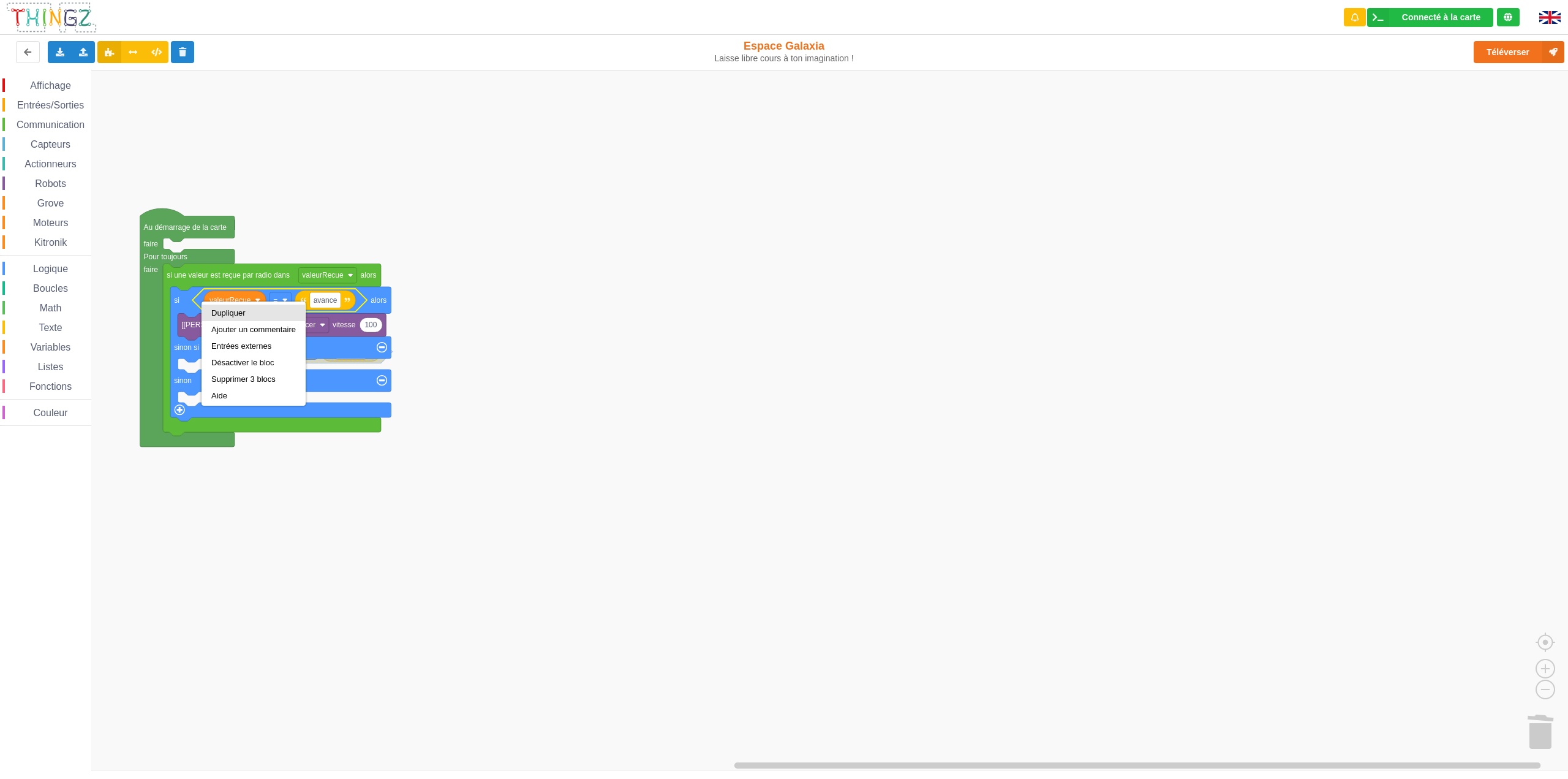
click at [223, 314] on div "Dupliquer" at bounding box center [253, 313] width 85 height 9
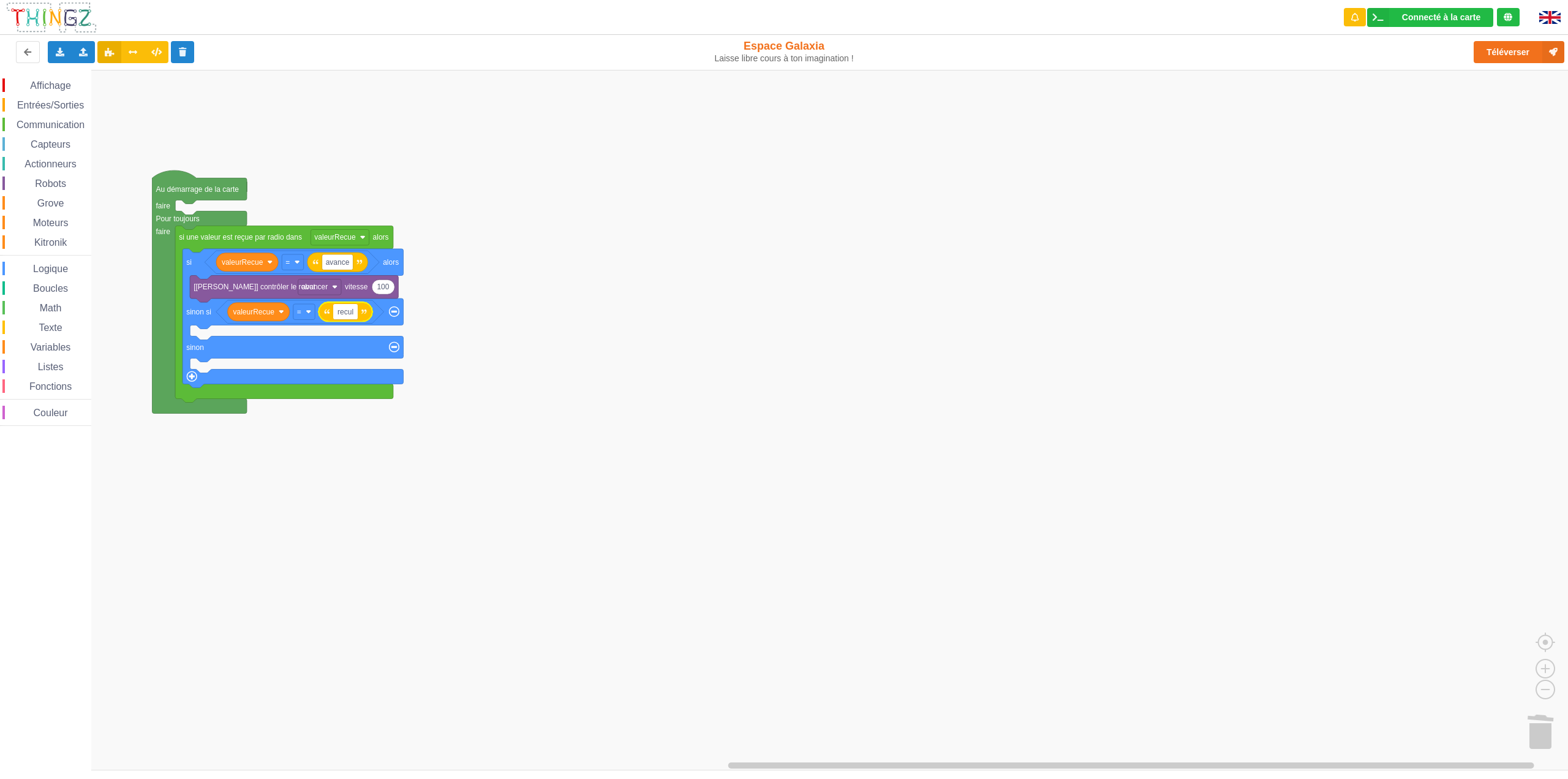
type input "recule"
click at [580, 279] on rect "Espace de travail de Blocky" at bounding box center [788, 420] width 1576 height 700
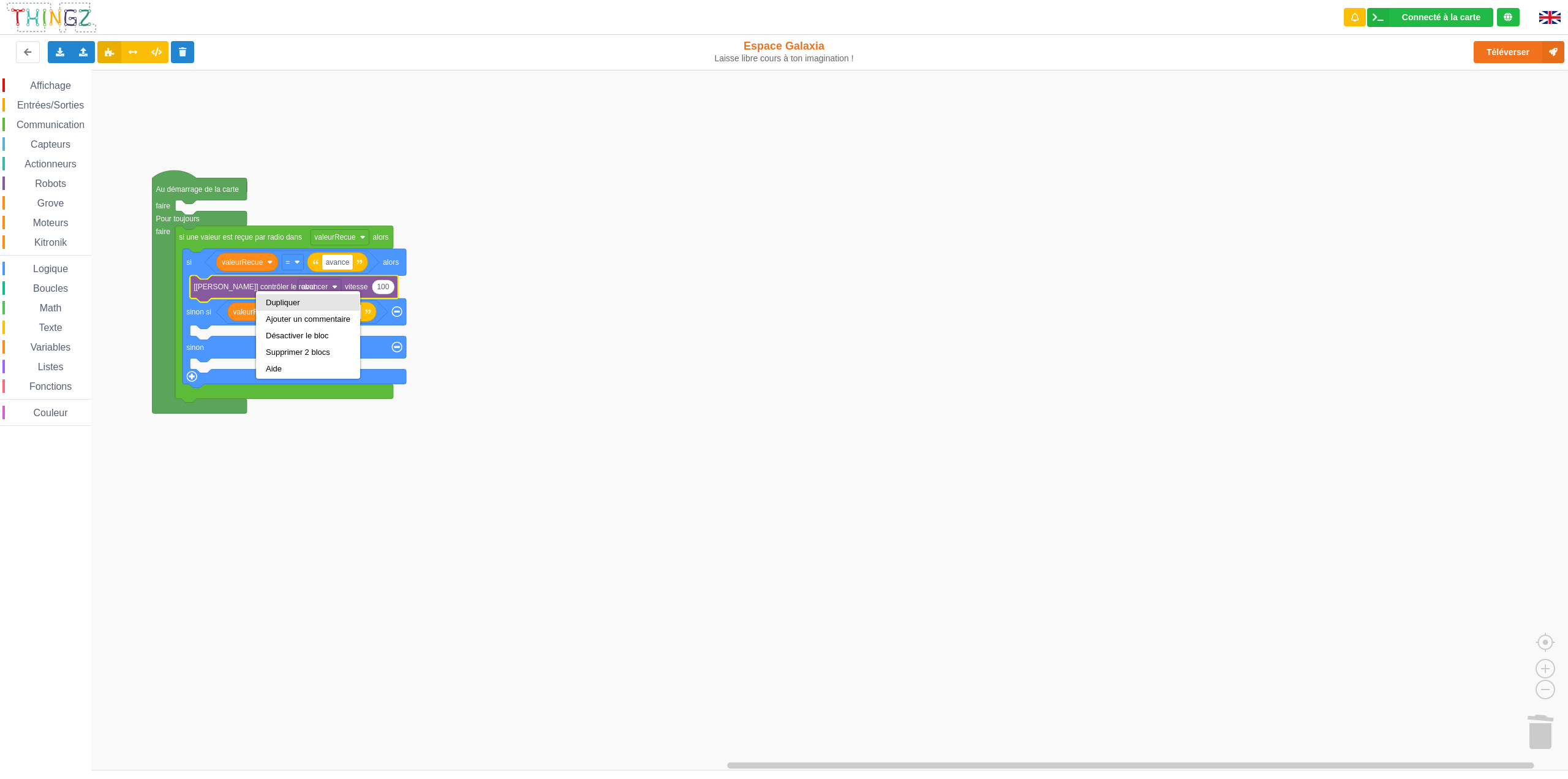
click at [286, 303] on div "Dupliquer" at bounding box center [307, 302] width 85 height 9
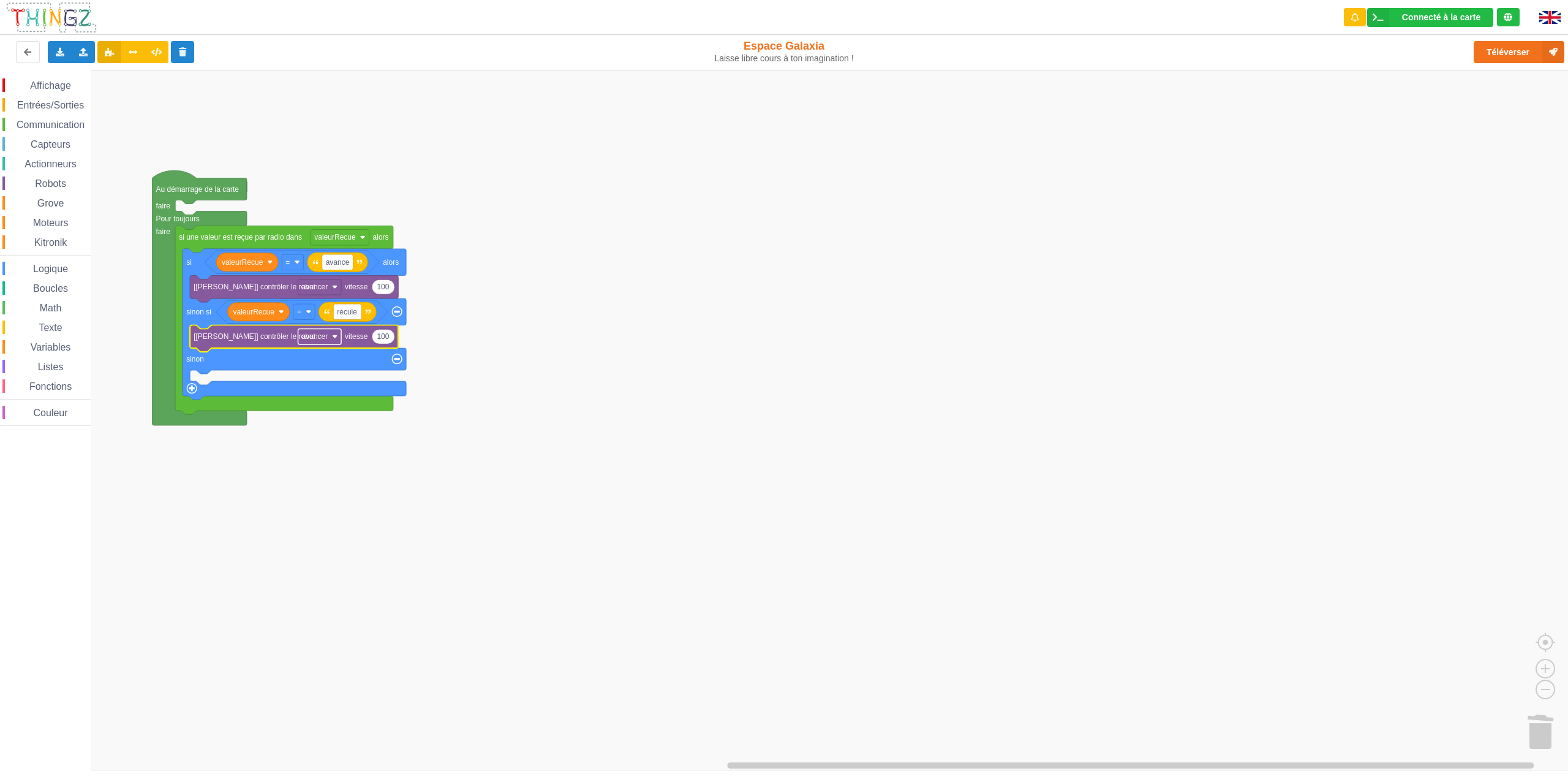
click at [334, 337] on image "Espace de travail de Blocky" at bounding box center [334, 336] width 5 height 5
click at [328, 379] on div "reculer" at bounding box center [323, 382] width 29 height 9
click at [52, 222] on span "Moteurs" at bounding box center [51, 223] width 39 height 10
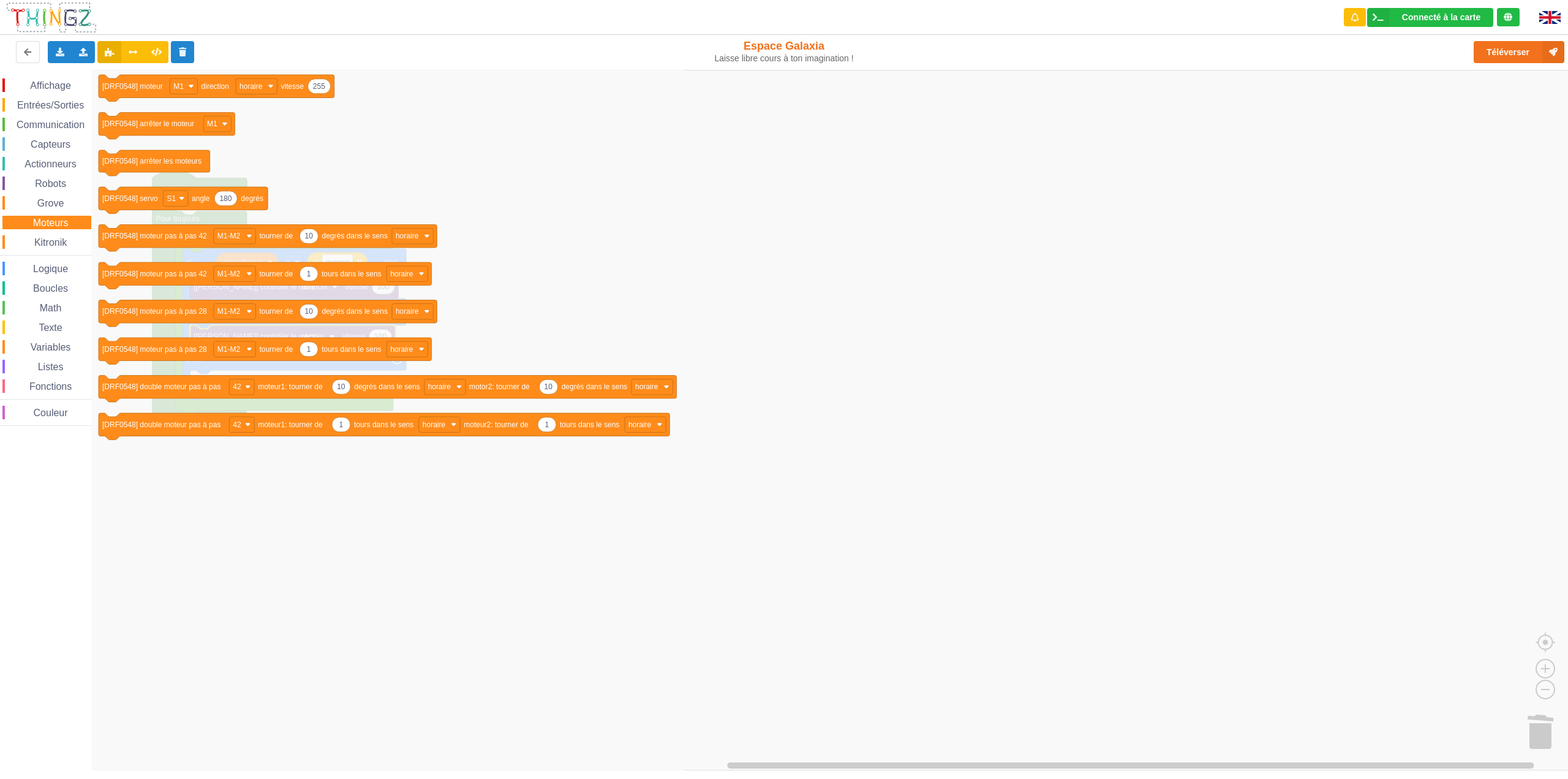
click at [52, 207] on span "Grove" at bounding box center [50, 203] width 31 height 10
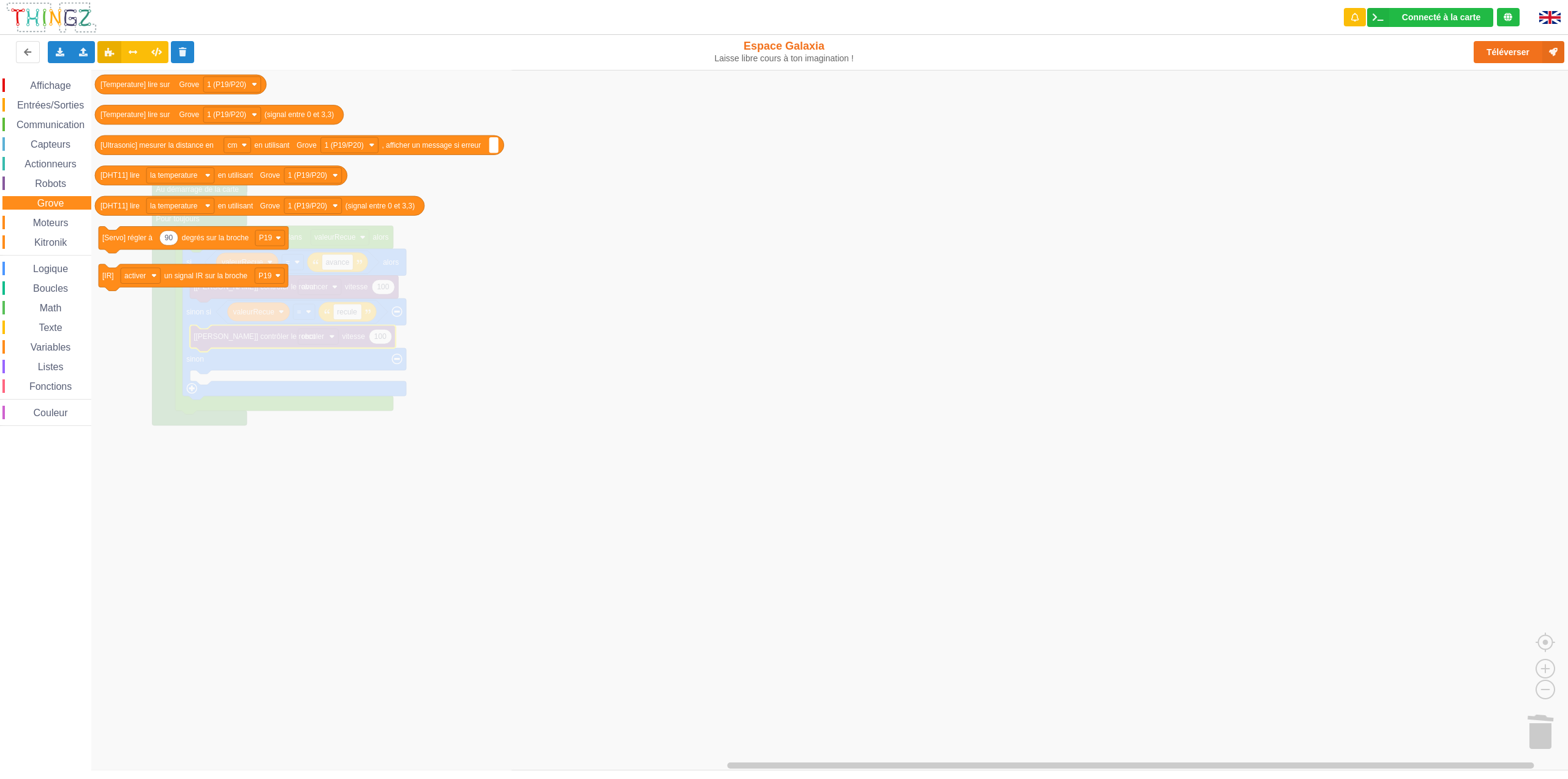
click at [59, 181] on span "Robots" at bounding box center [50, 183] width 35 height 10
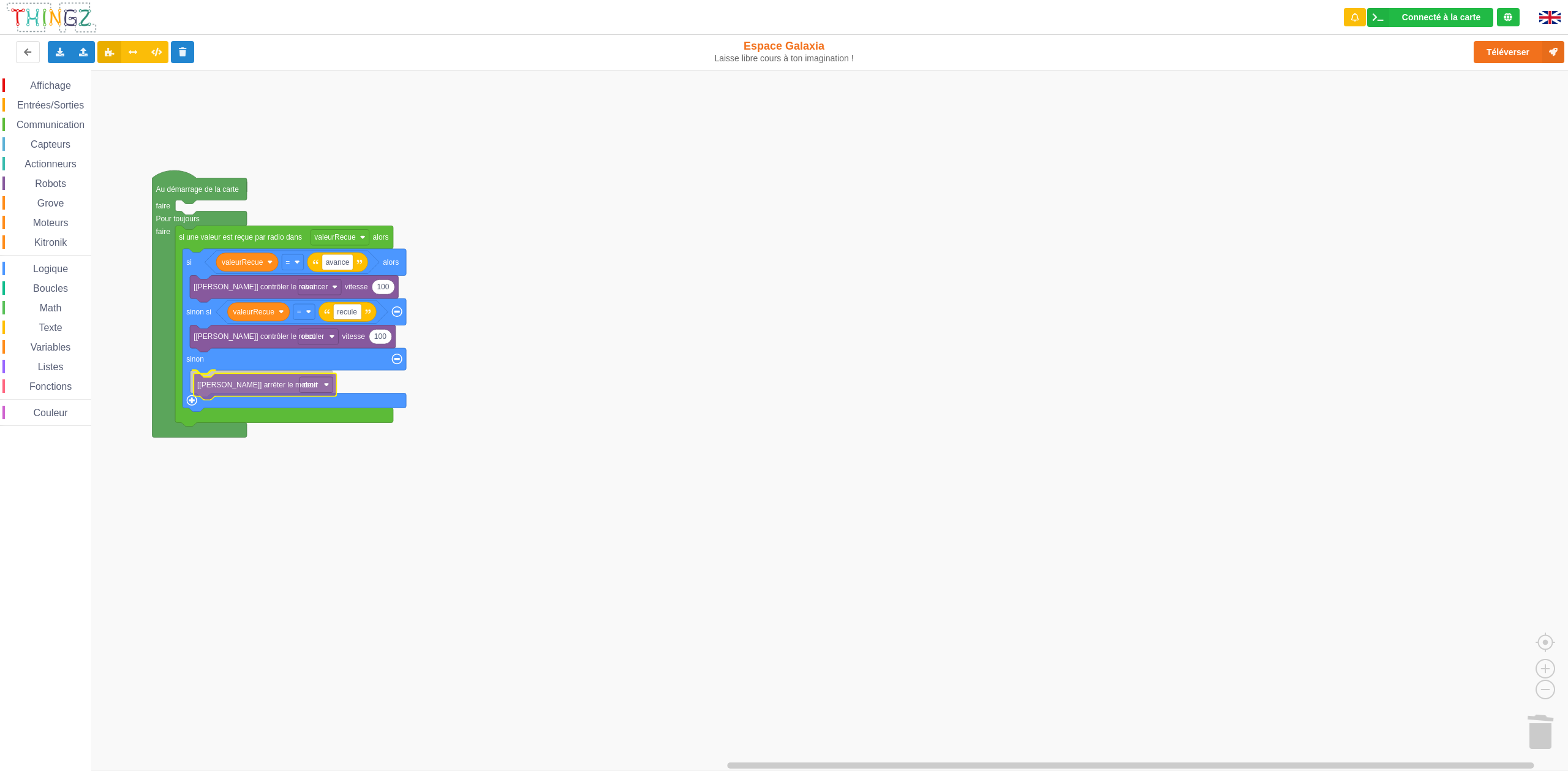
click at [257, 390] on div "Affichage Entrées/Sorties Communication Capteurs Actionneurs Robots Grove Moteu…" at bounding box center [788, 420] width 1576 height 700
click at [278, 396] on div "Dupliquer" at bounding box center [307, 395] width 85 height 9
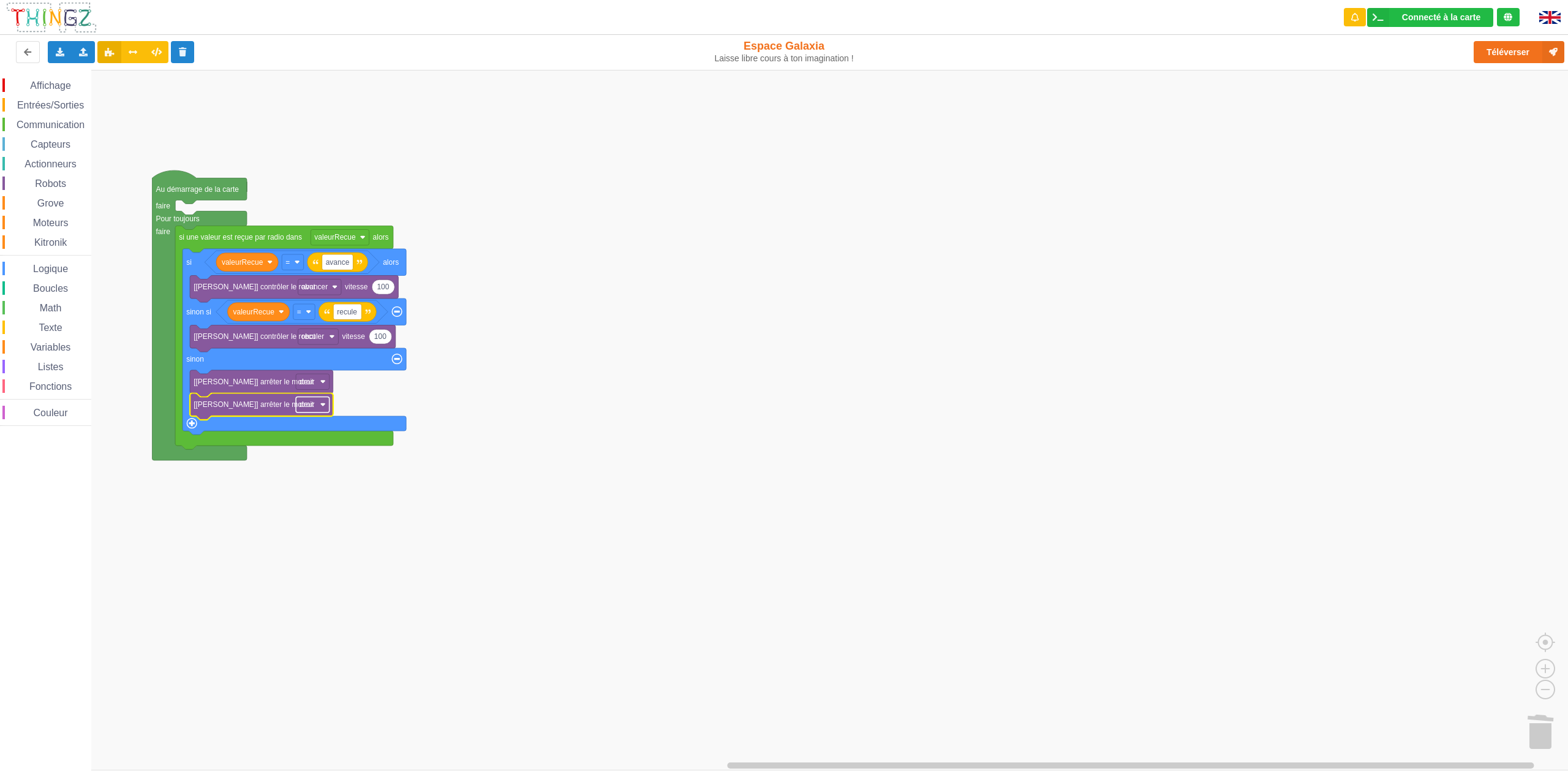
click at [322, 403] on image "Espace de travail de Blocky" at bounding box center [322, 404] width 5 height 5
click at [322, 447] on div "gauche" at bounding box center [316, 449] width 52 height 9
click at [533, 407] on rect "Espace de travail de Blocky" at bounding box center [788, 420] width 1576 height 700
click at [330, 407] on rect "Espace de travail de Blocky" at bounding box center [316, 404] width 42 height 16
click at [325, 459] on div "droit & gauche" at bounding box center [316, 466] width 78 height 16
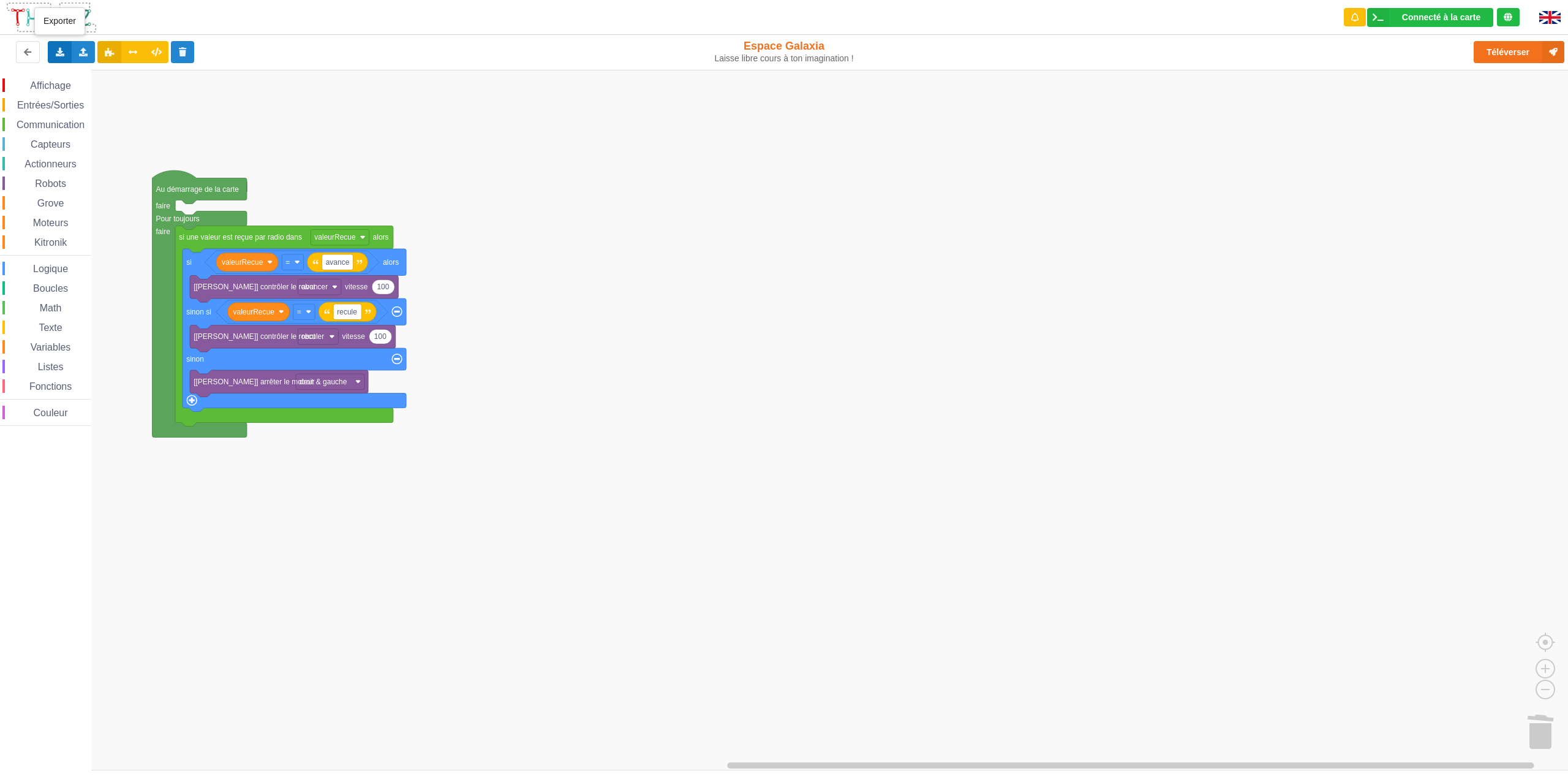
click at [61, 49] on icon at bounding box center [60, 52] width 10 height 7
click at [99, 76] on span "Exporter l'assemblage de blocs" at bounding box center [135, 74] width 119 height 10
click at [1384, 186] on div "Affichage Entrées/Sorties Communication Capteurs Actionneurs Robots Grove Moteu…" at bounding box center [788, 420] width 1576 height 700
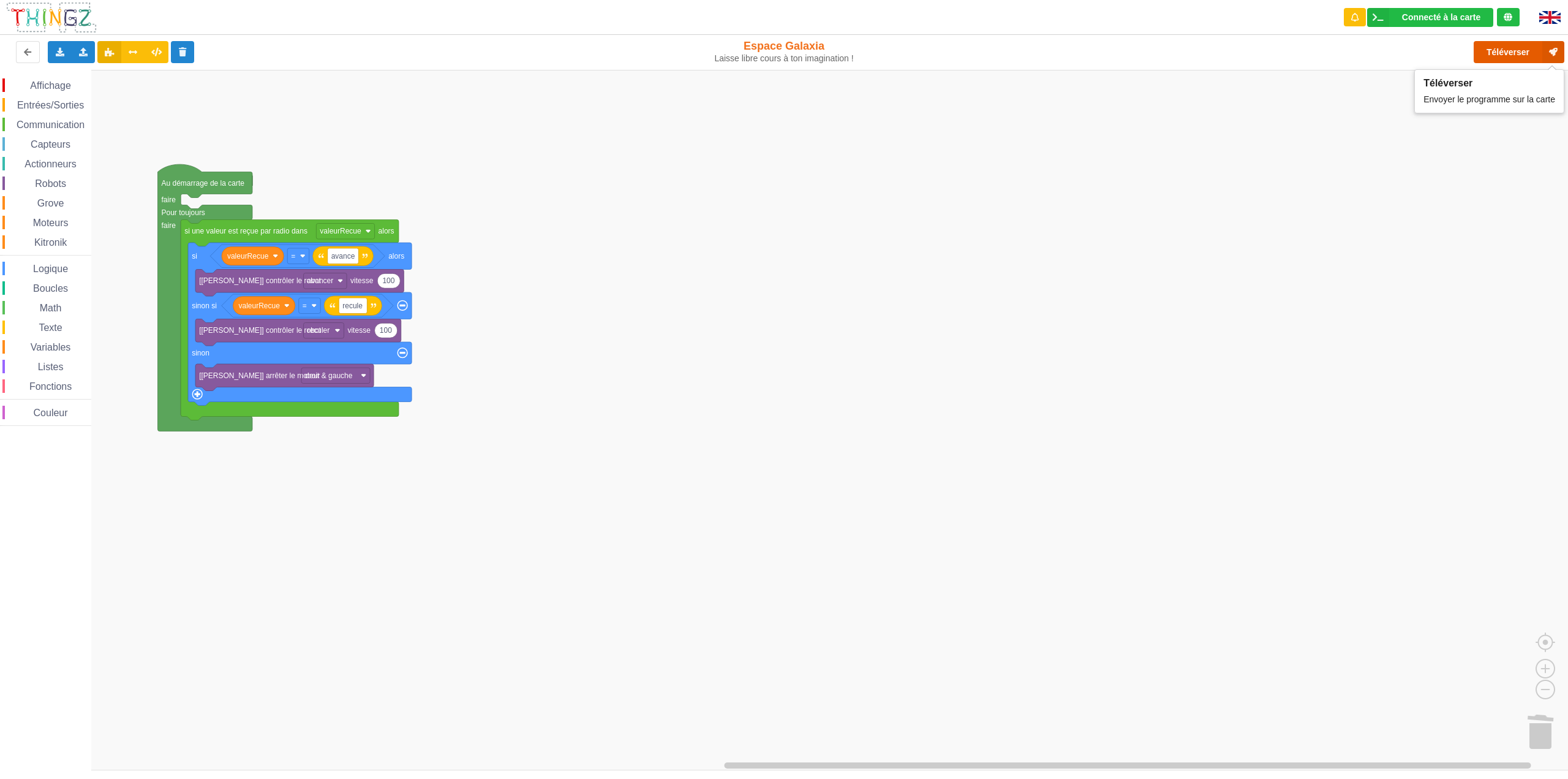
click at [1511, 49] on button "Téléverser" at bounding box center [1519, 52] width 91 height 22
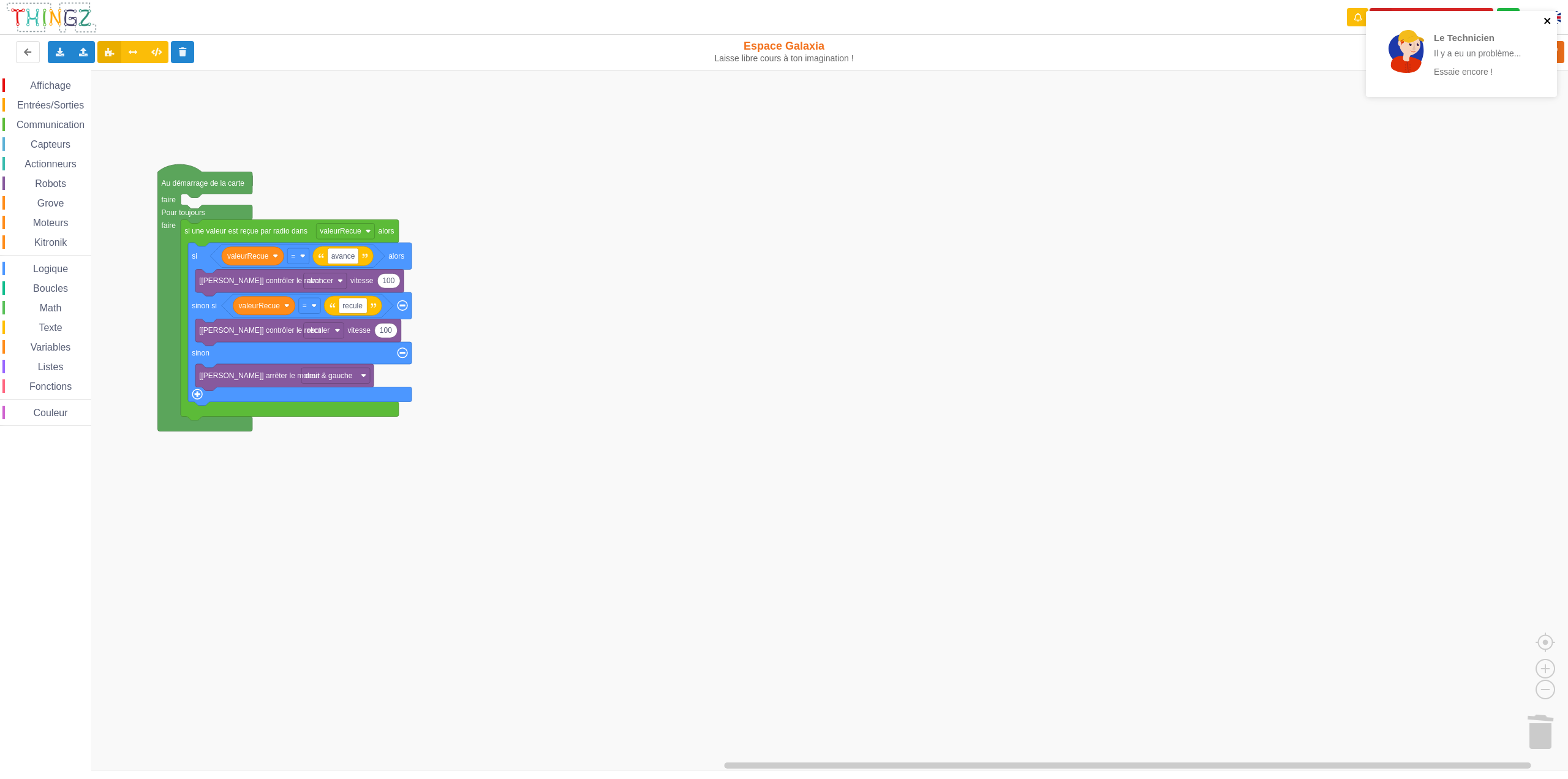
click at [1549, 25] on icon "close" at bounding box center [1547, 20] width 8 height 10
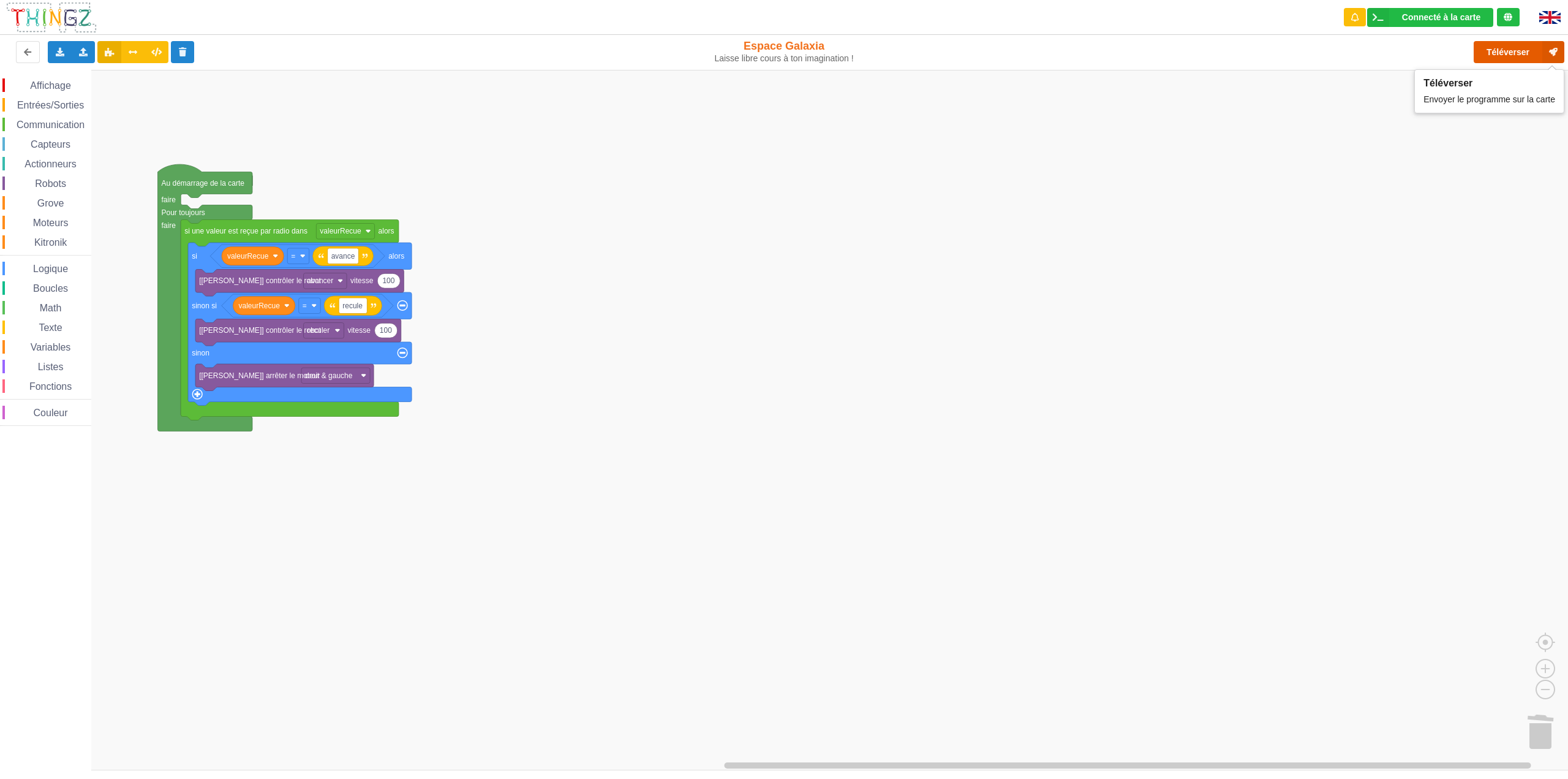
click at [1495, 55] on button "Téléverser" at bounding box center [1519, 52] width 91 height 22
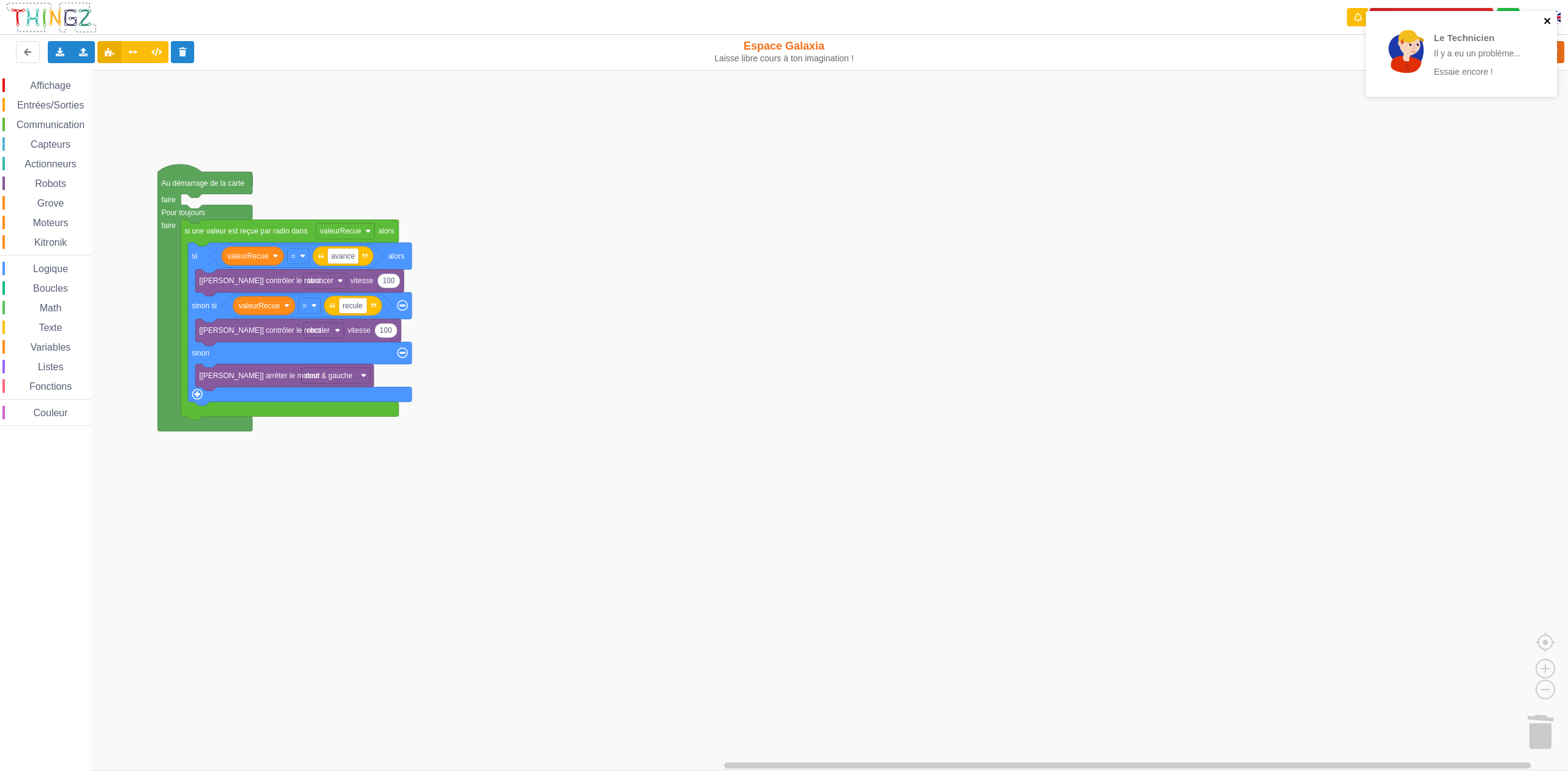
click at [1549, 23] on icon "close" at bounding box center [1547, 21] width 6 height 6
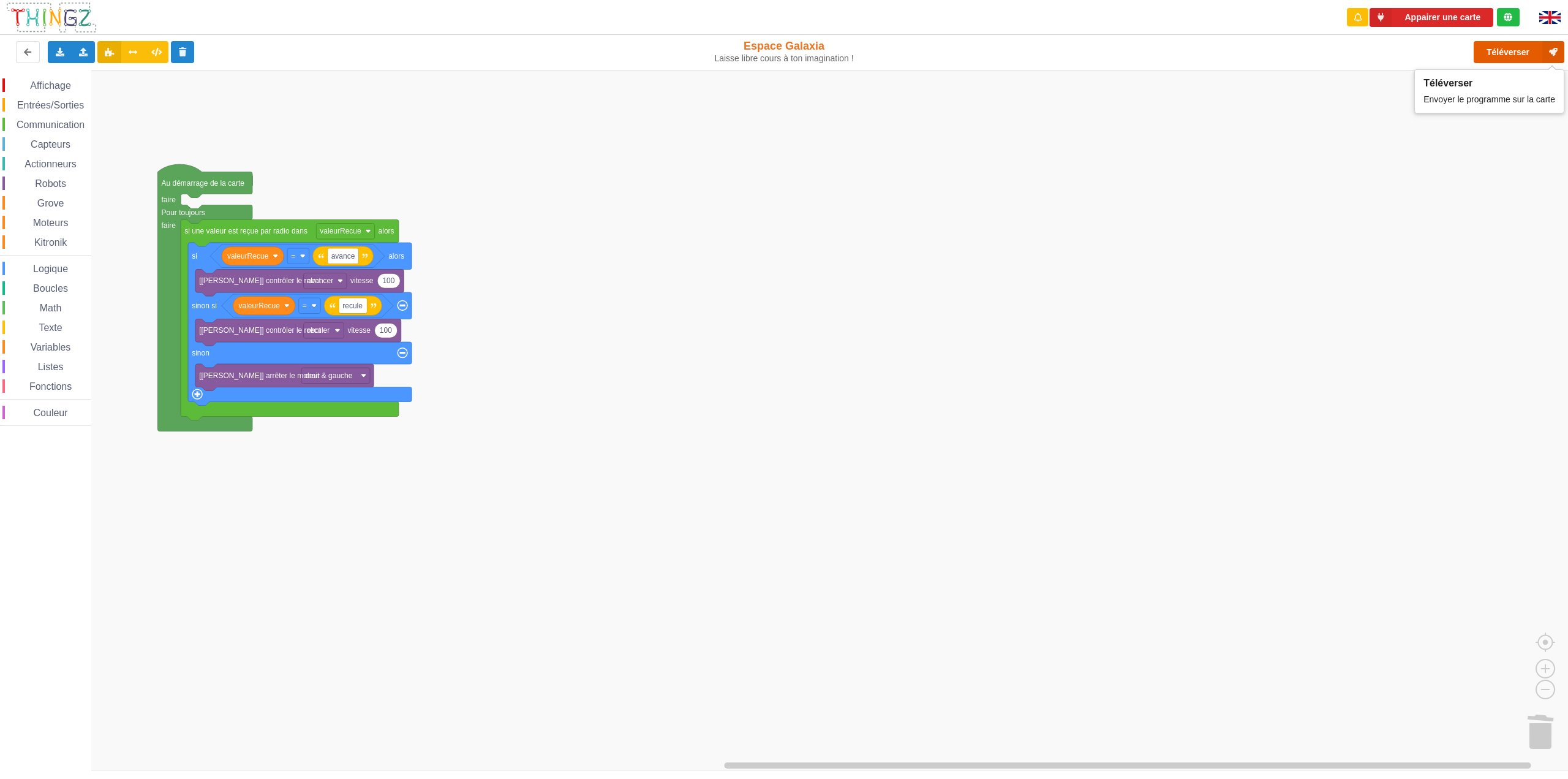
click at [1515, 57] on button "Téléverser" at bounding box center [1519, 52] width 91 height 22
click at [1499, 48] on button "Téléverser" at bounding box center [1519, 52] width 91 height 22
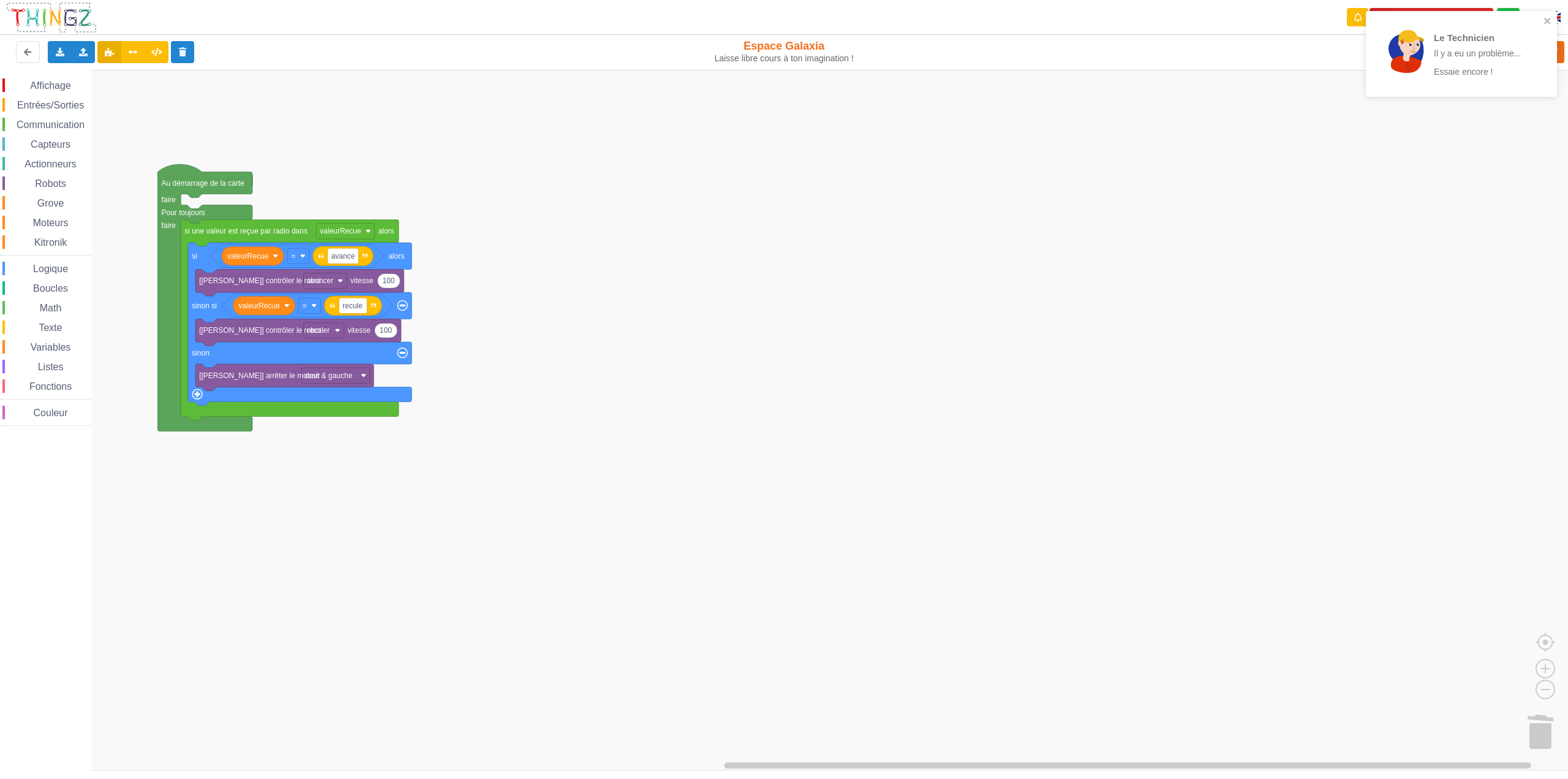
click at [1549, 22] on icon "close" at bounding box center [1547, 21] width 6 height 6
click at [1545, 21] on icon "close" at bounding box center [1547, 20] width 8 height 10
click at [934, 425] on rect "Espace de travail de Blocky" at bounding box center [788, 420] width 1576 height 700
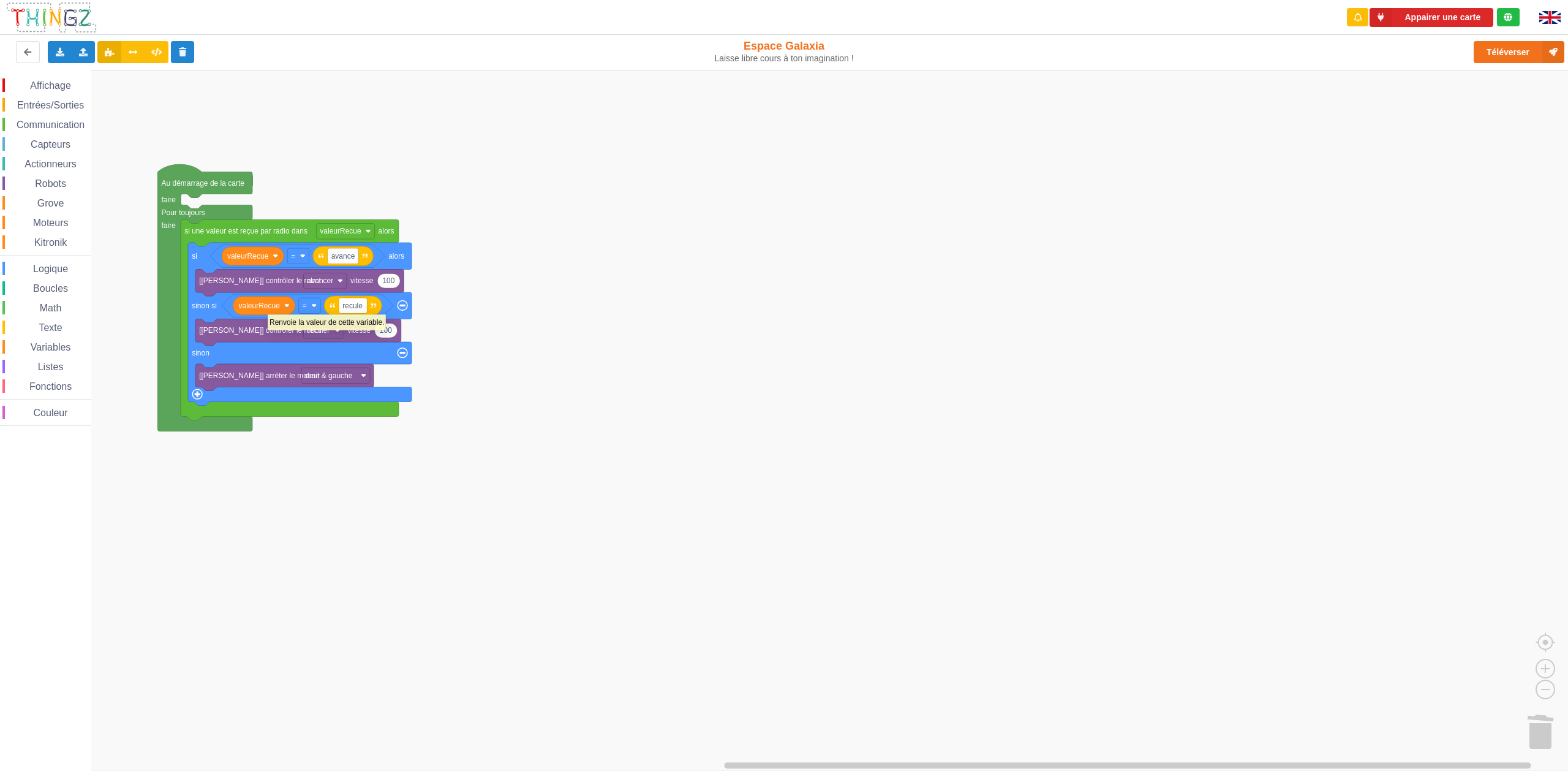
click at [539, 322] on rect "Espace de travail de Blocky" at bounding box center [788, 420] width 1576 height 700
click at [1511, 56] on button "Téléverser" at bounding box center [1519, 52] width 91 height 22
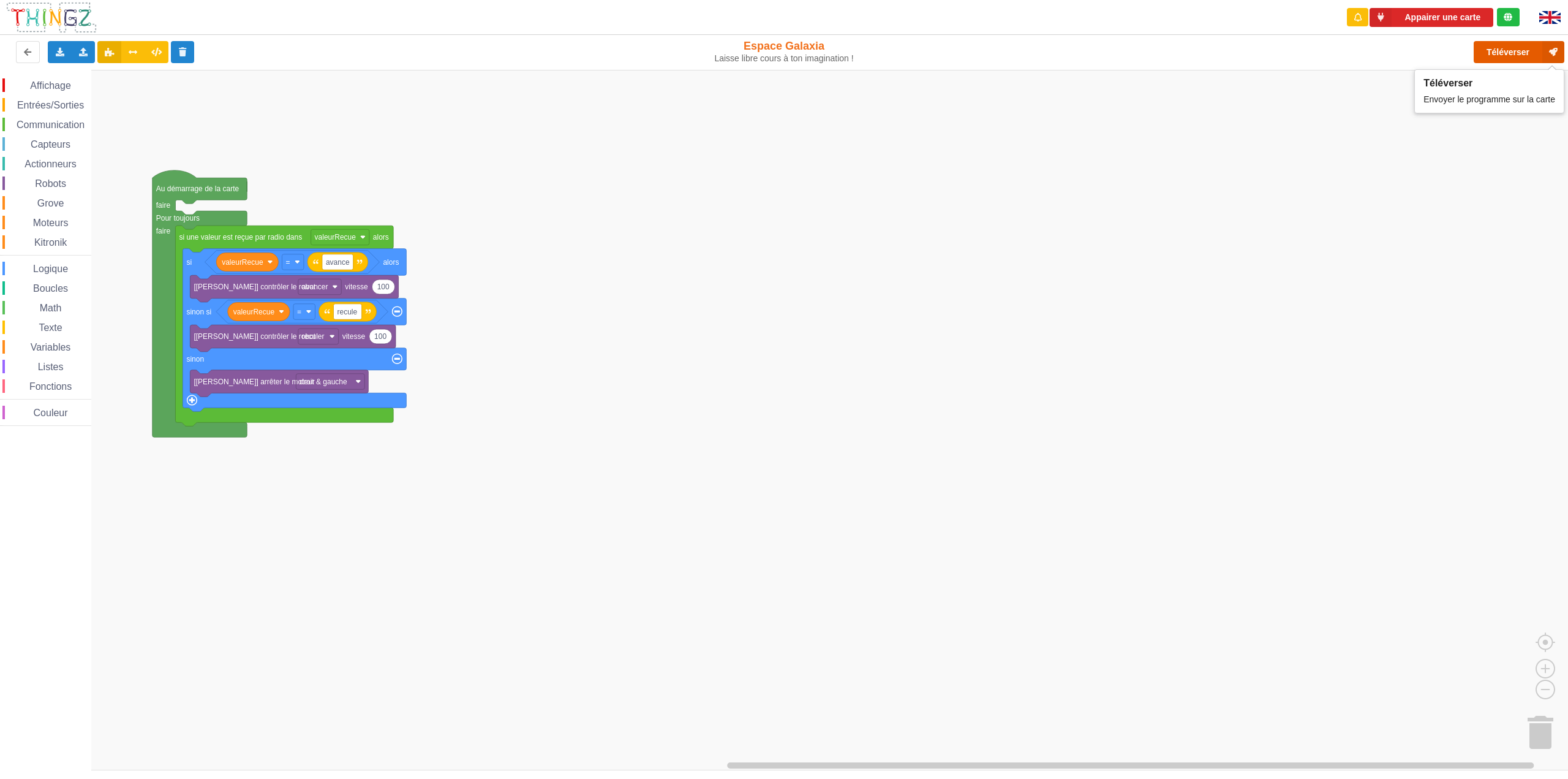
click at [1487, 55] on button "Téléverser" at bounding box center [1519, 52] width 91 height 22
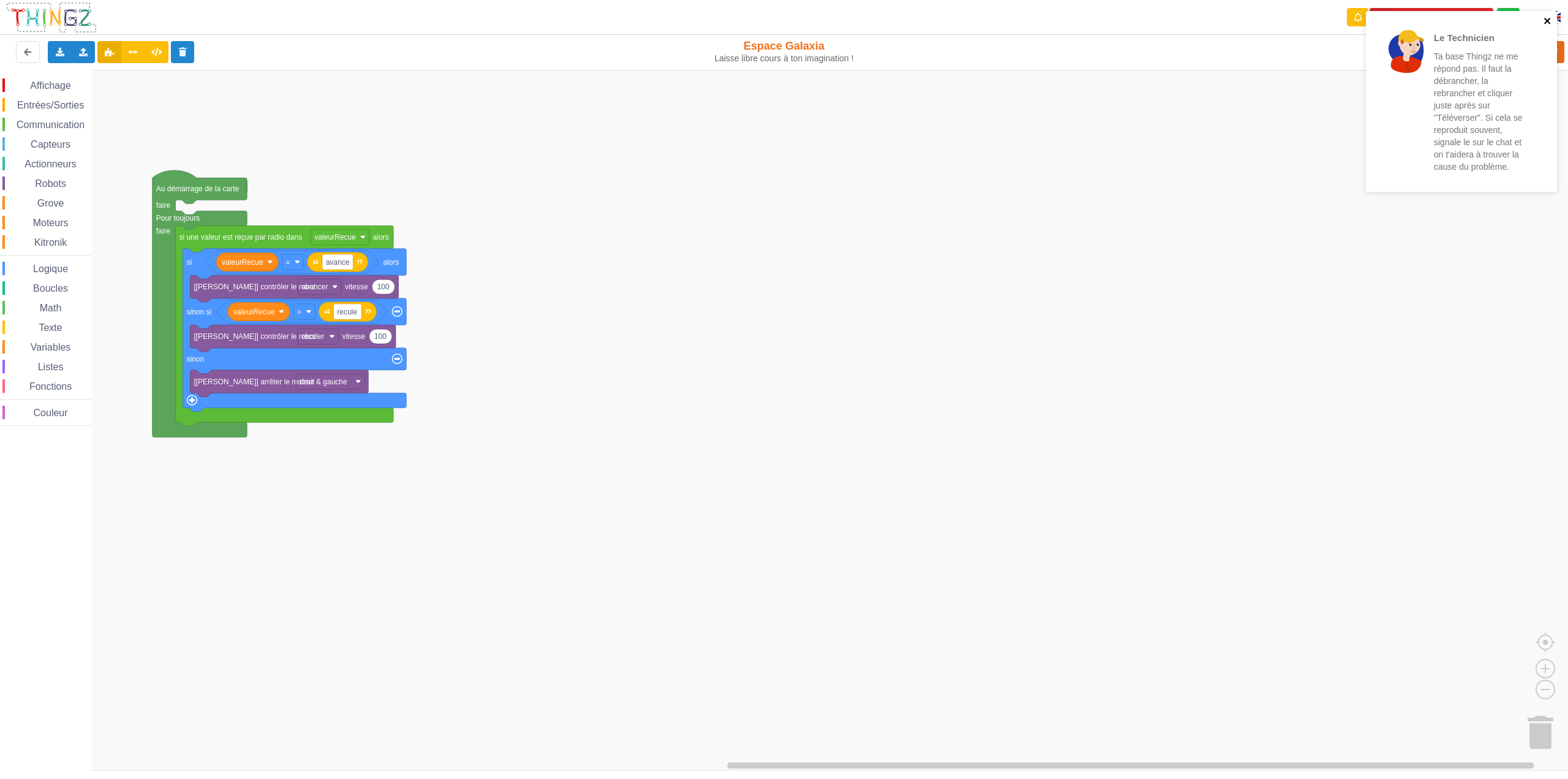
drag, startPoint x: 1549, startPoint y: 19, endPoint x: 1567, endPoint y: 126, distance: 108.5
click at [1549, 19] on icon "close" at bounding box center [1547, 20] width 8 height 10
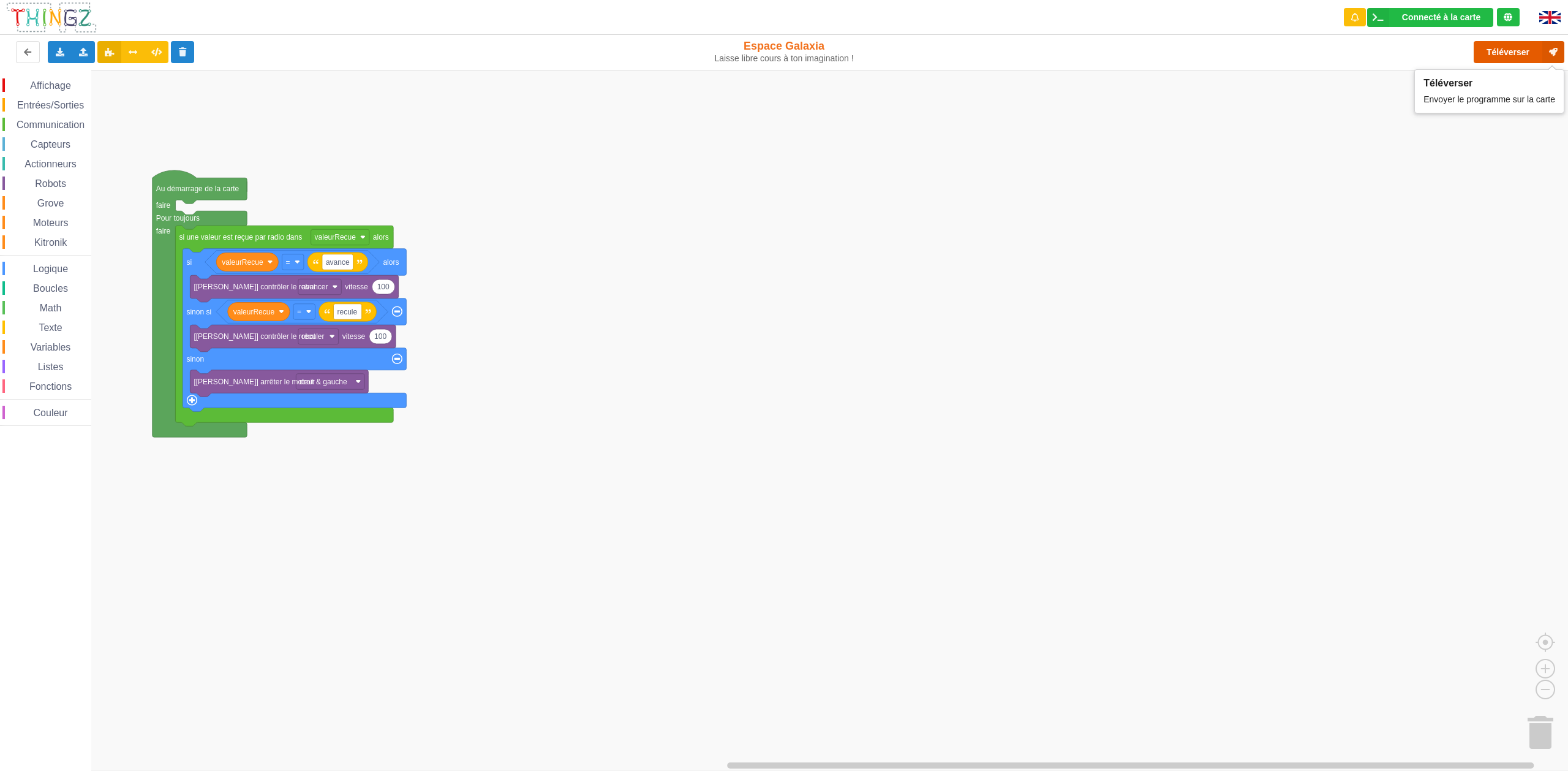
click at [1502, 51] on button "Téléverser" at bounding box center [1519, 52] width 91 height 22
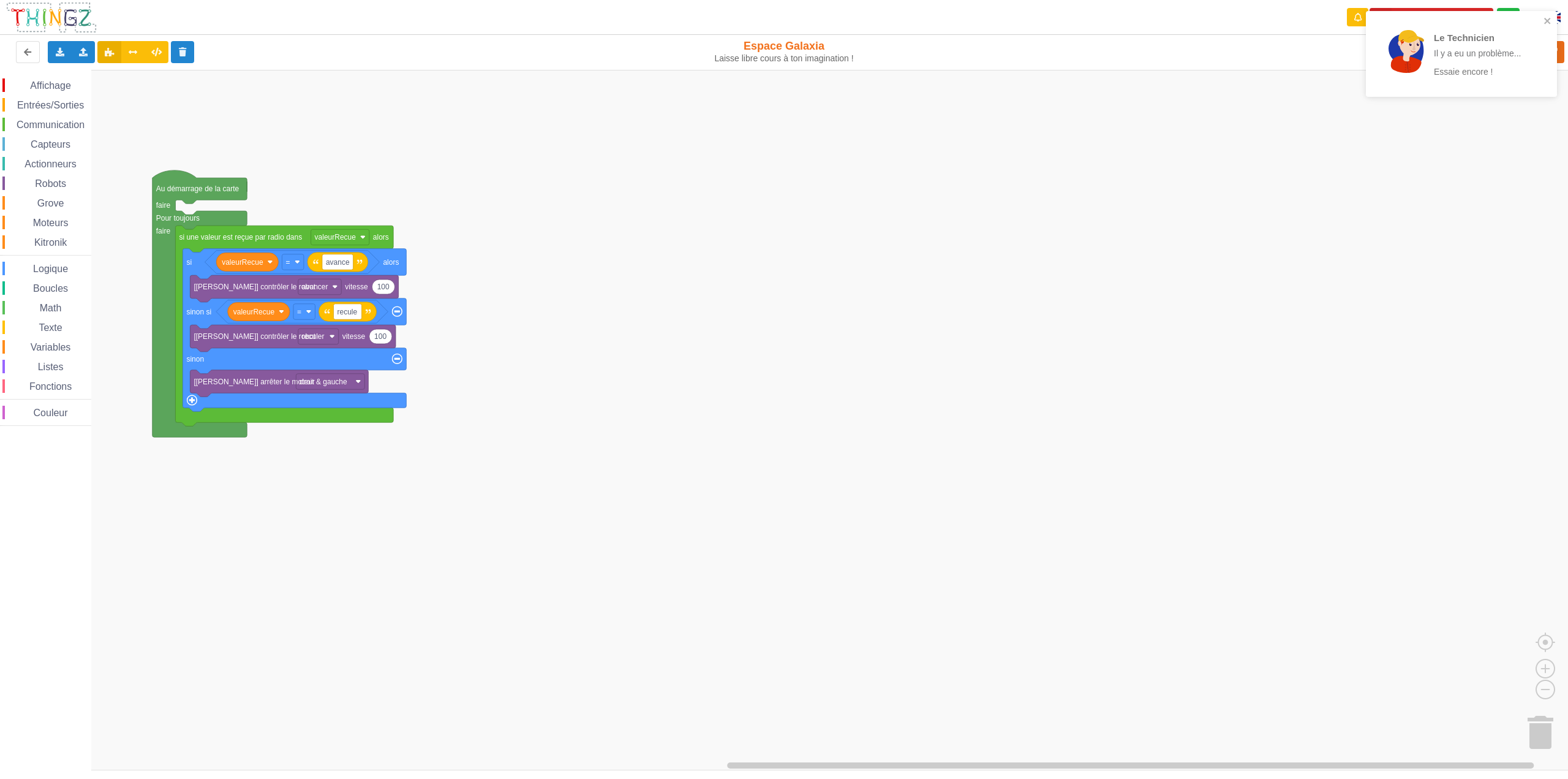
click at [1006, 281] on rect "Espace de travail de Blocky" at bounding box center [788, 420] width 1576 height 700
click at [1549, 23] on icon "close" at bounding box center [1547, 21] width 6 height 6
click at [1495, 53] on div "Le Technicien Il y a eu un problème... Essaie encore !" at bounding box center [1462, 58] width 196 height 100
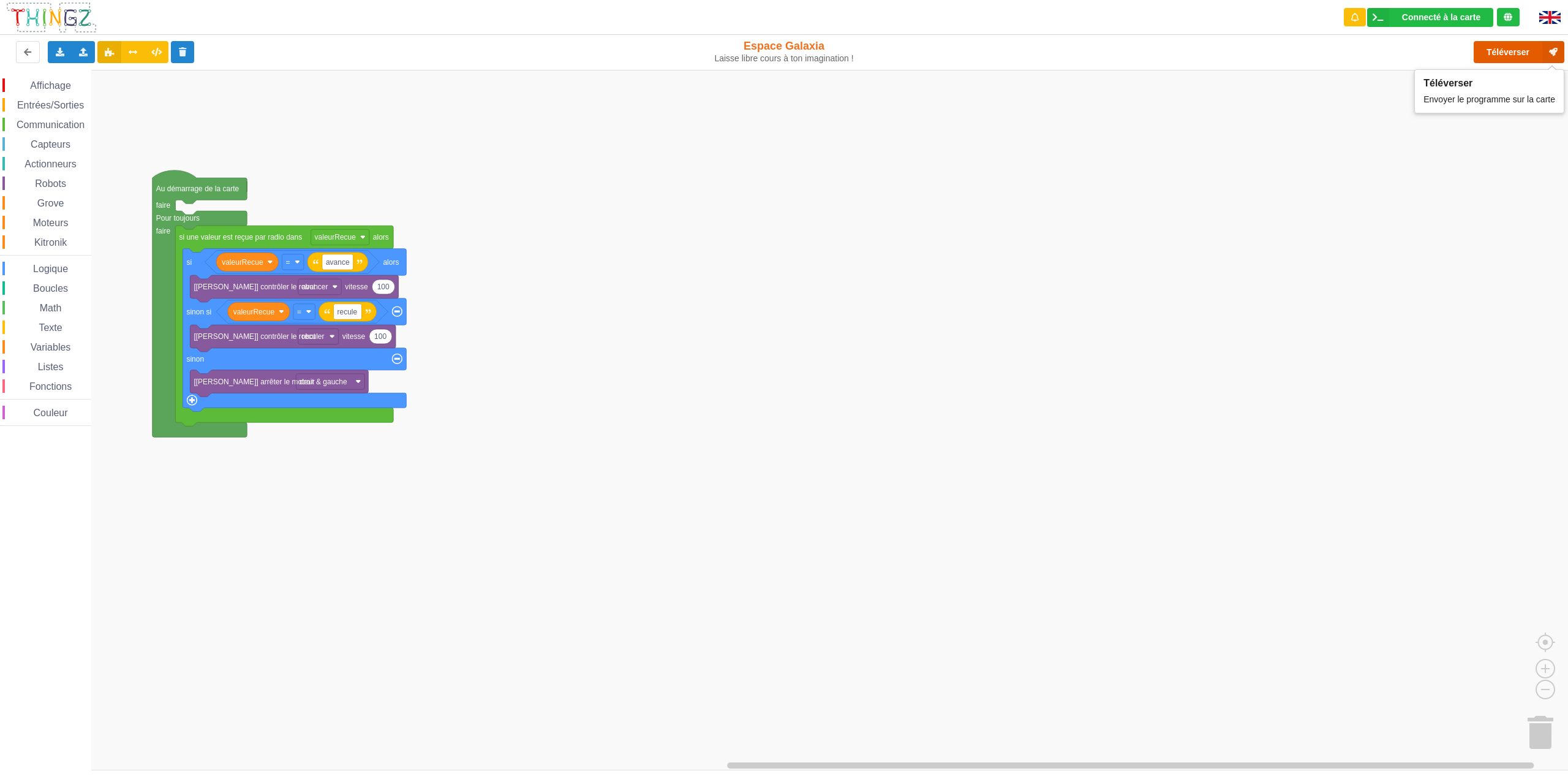
click at [1497, 51] on button "Téléverser" at bounding box center [1519, 52] width 91 height 22
click at [921, 145] on rect "Espace de travail de Blocky" at bounding box center [788, 420] width 1576 height 700
click at [79, 53] on icon at bounding box center [84, 52] width 10 height 7
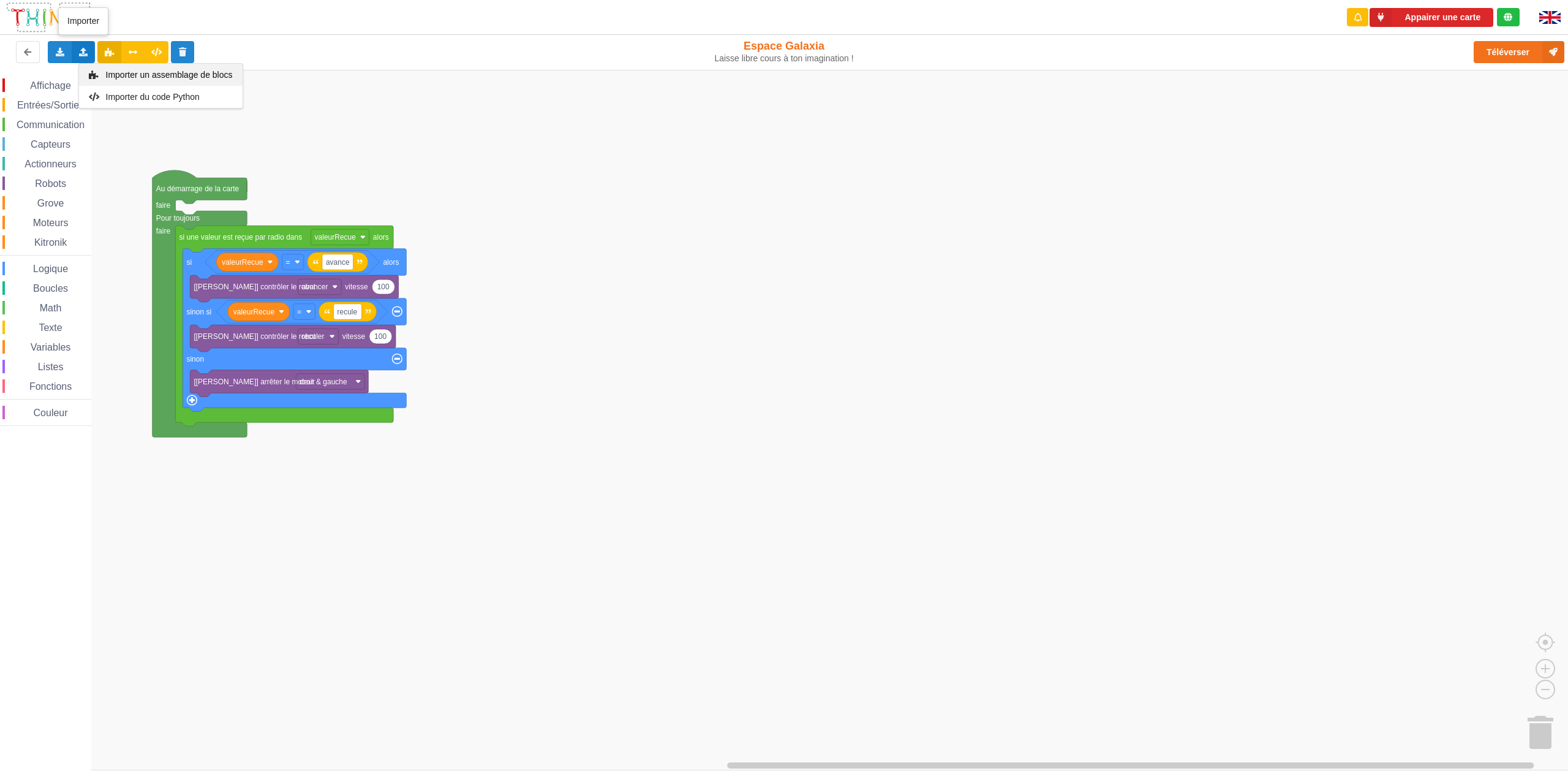
click at [157, 73] on span "Importer un assemblage de blocs" at bounding box center [168, 74] width 126 height 10
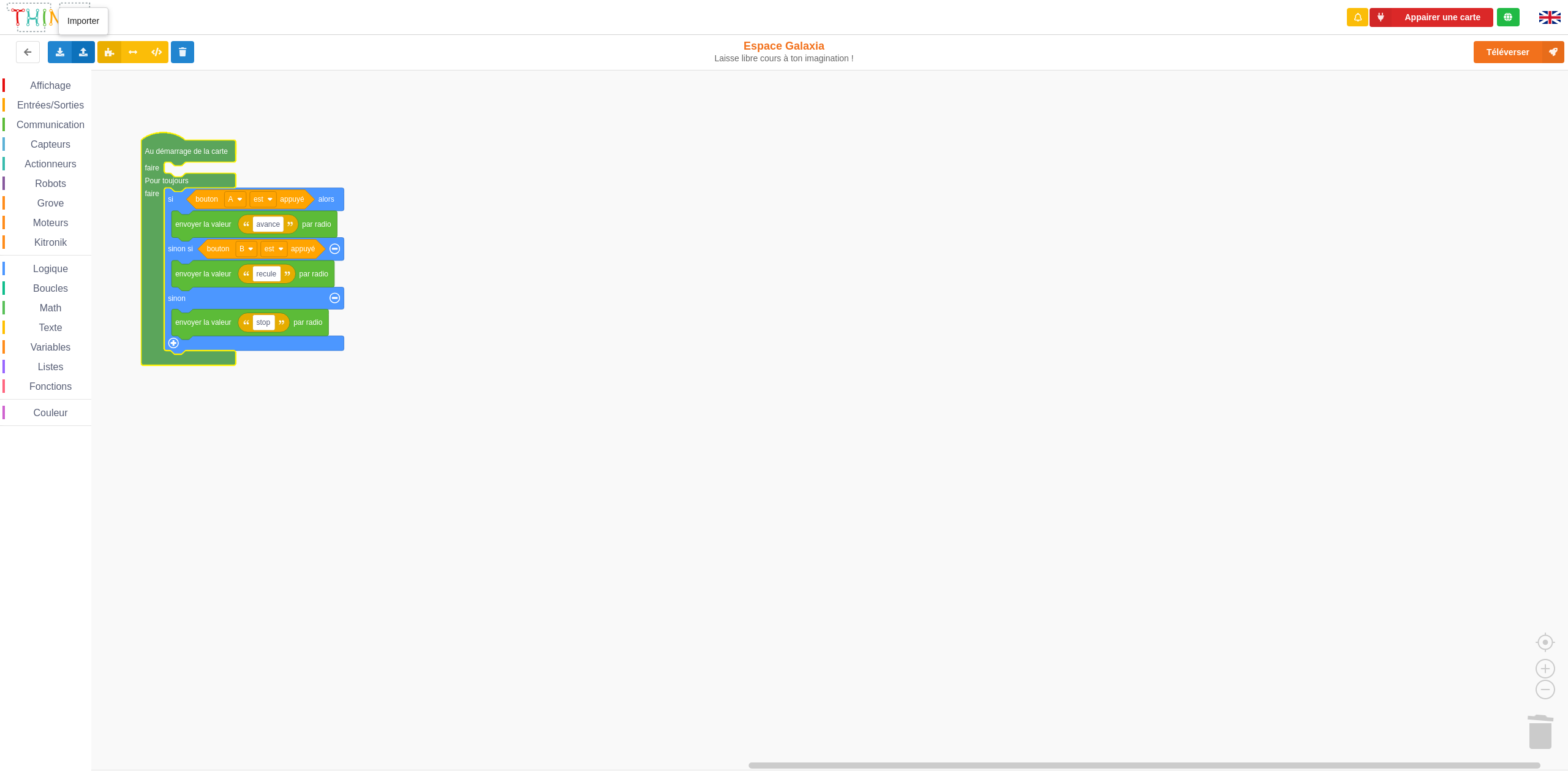
click at [79, 54] on icon at bounding box center [84, 52] width 10 height 7
click at [120, 75] on span "Importer un assemblage de blocs" at bounding box center [168, 74] width 126 height 10
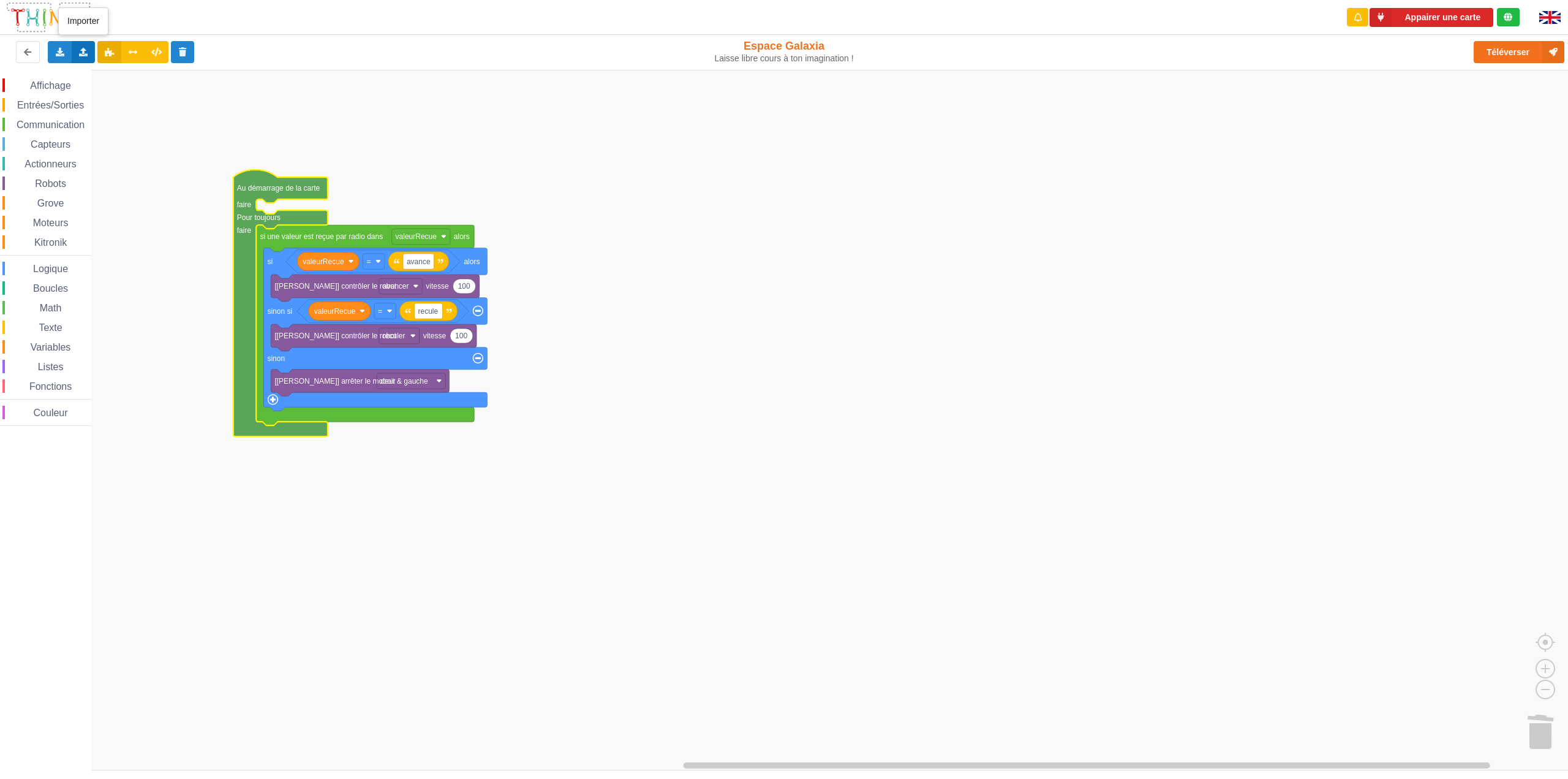
click at [83, 55] on icon at bounding box center [84, 52] width 10 height 7
click at [143, 79] on span "Importer un assemblage de blocs" at bounding box center [168, 74] width 126 height 10
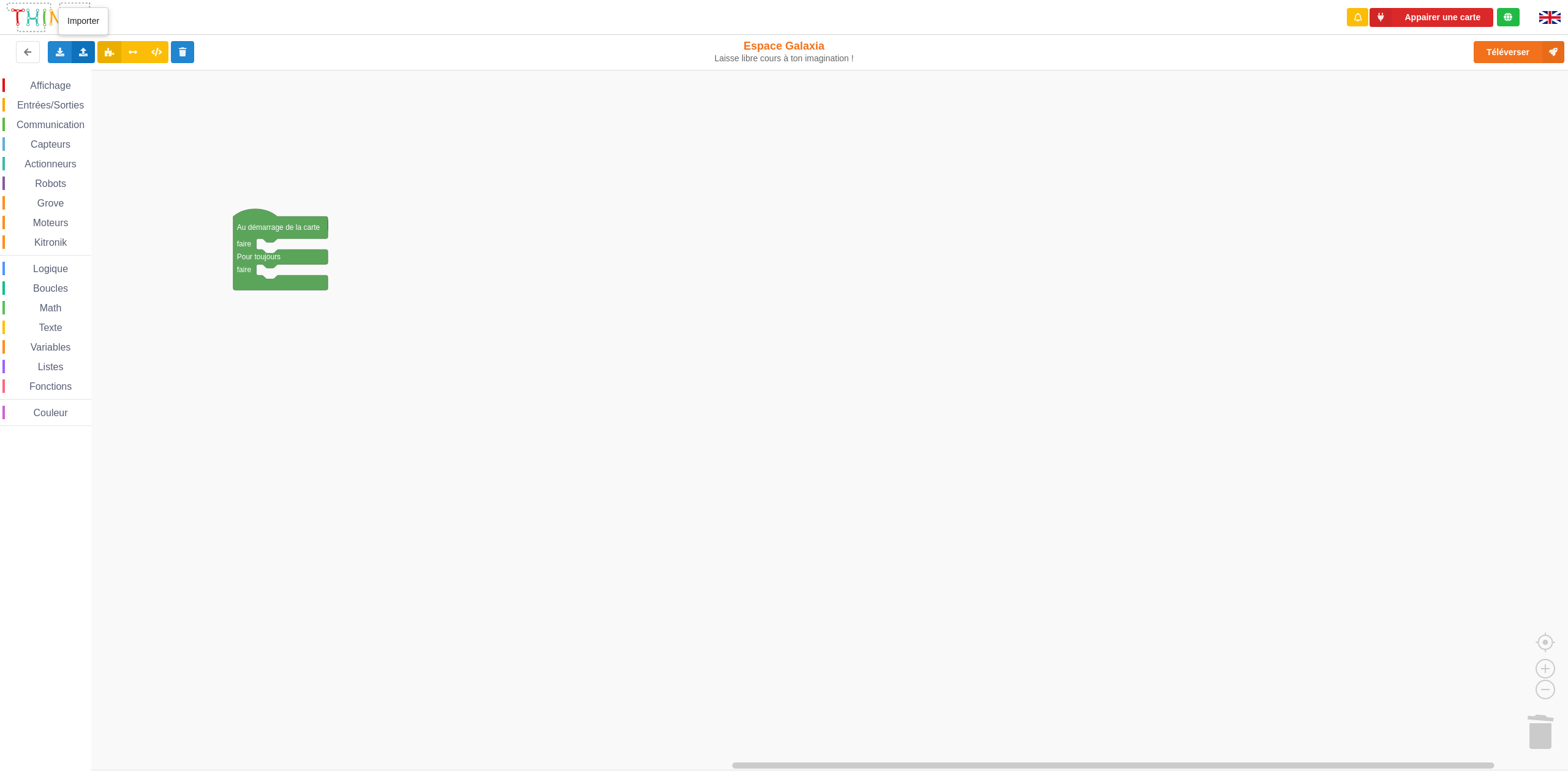
click at [79, 55] on icon at bounding box center [84, 52] width 10 height 7
click at [136, 76] on span "Importer un assemblage de blocs" at bounding box center [168, 74] width 126 height 10
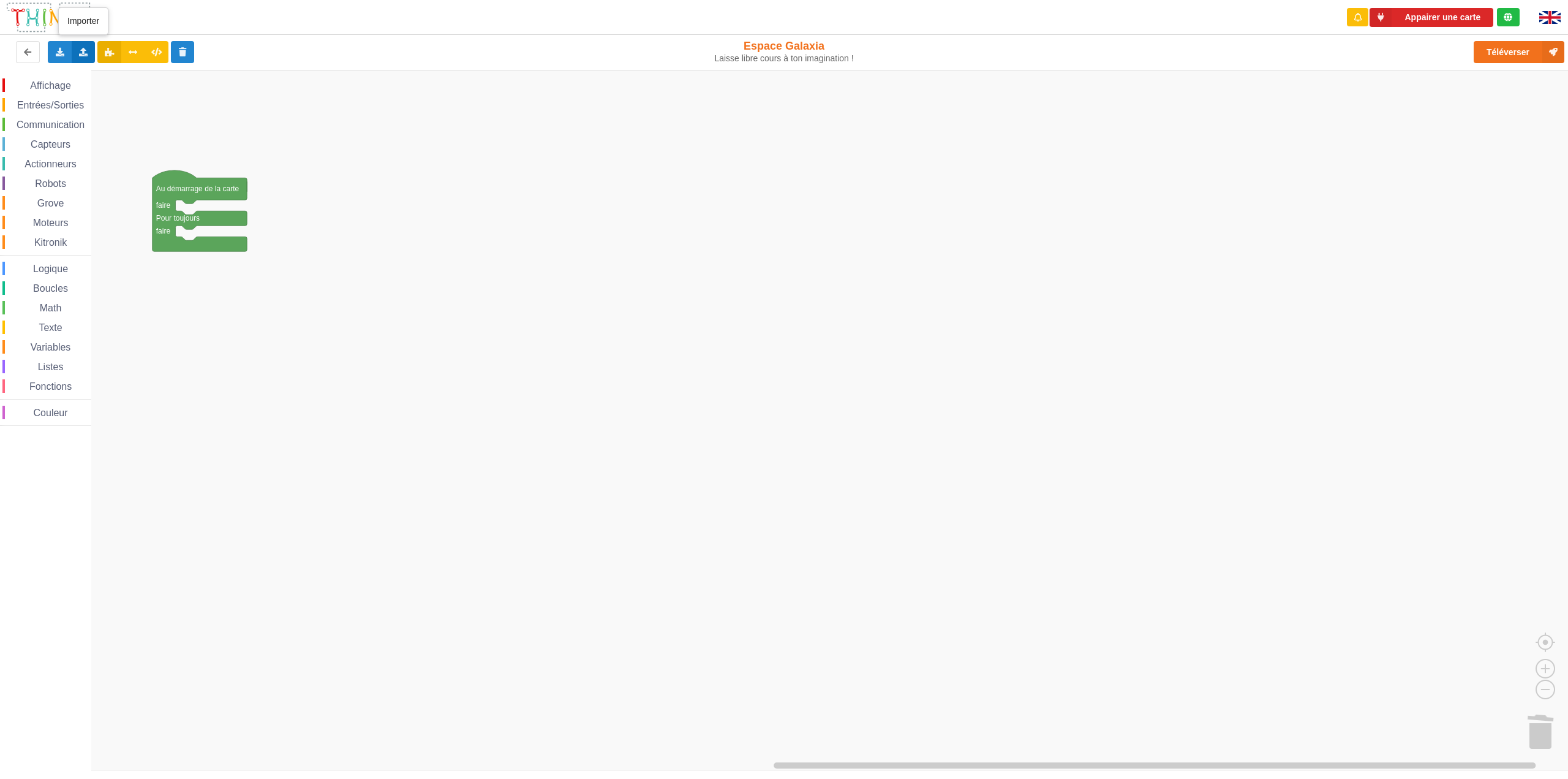
click at [80, 52] on icon at bounding box center [84, 52] width 10 height 7
click at [147, 73] on span "Importer un assemblage de blocs" at bounding box center [168, 74] width 126 height 10
